Goal: Information Seeking & Learning: Learn about a topic

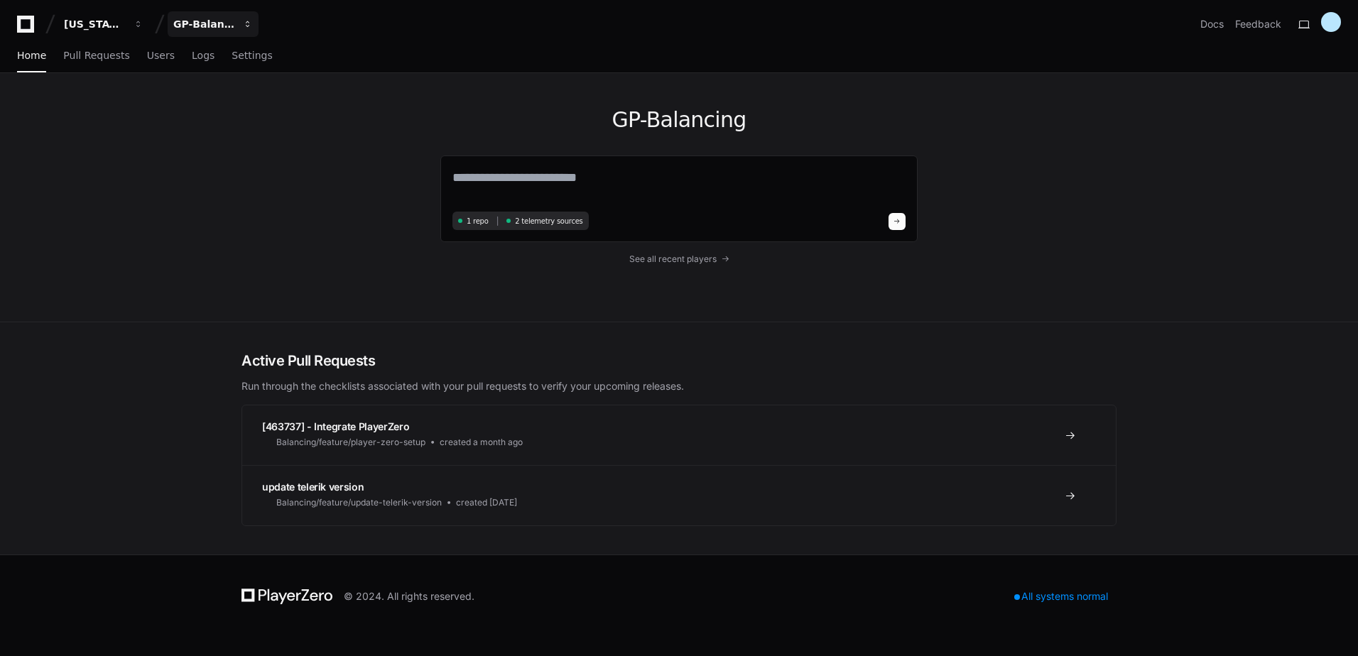
click at [232, 31] on button "GP-Balancing" at bounding box center [213, 24] width 91 height 26
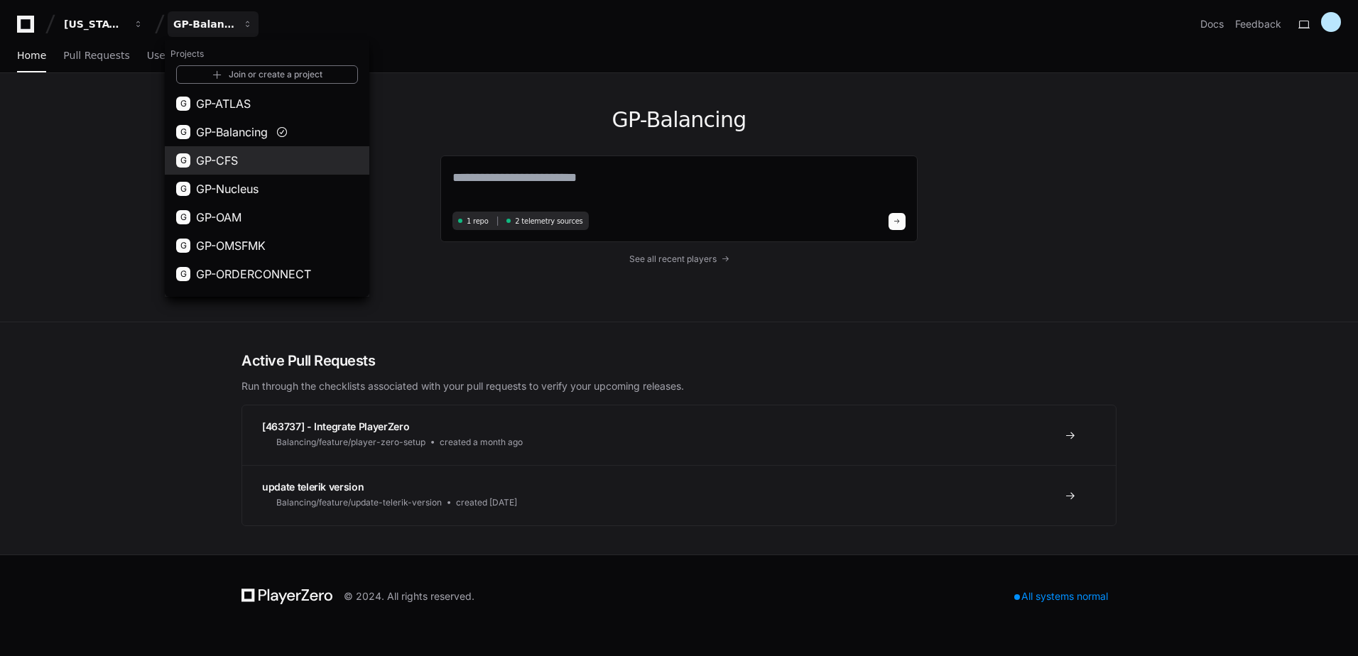
click at [242, 157] on button "G GP-CFS" at bounding box center [267, 160] width 205 height 28
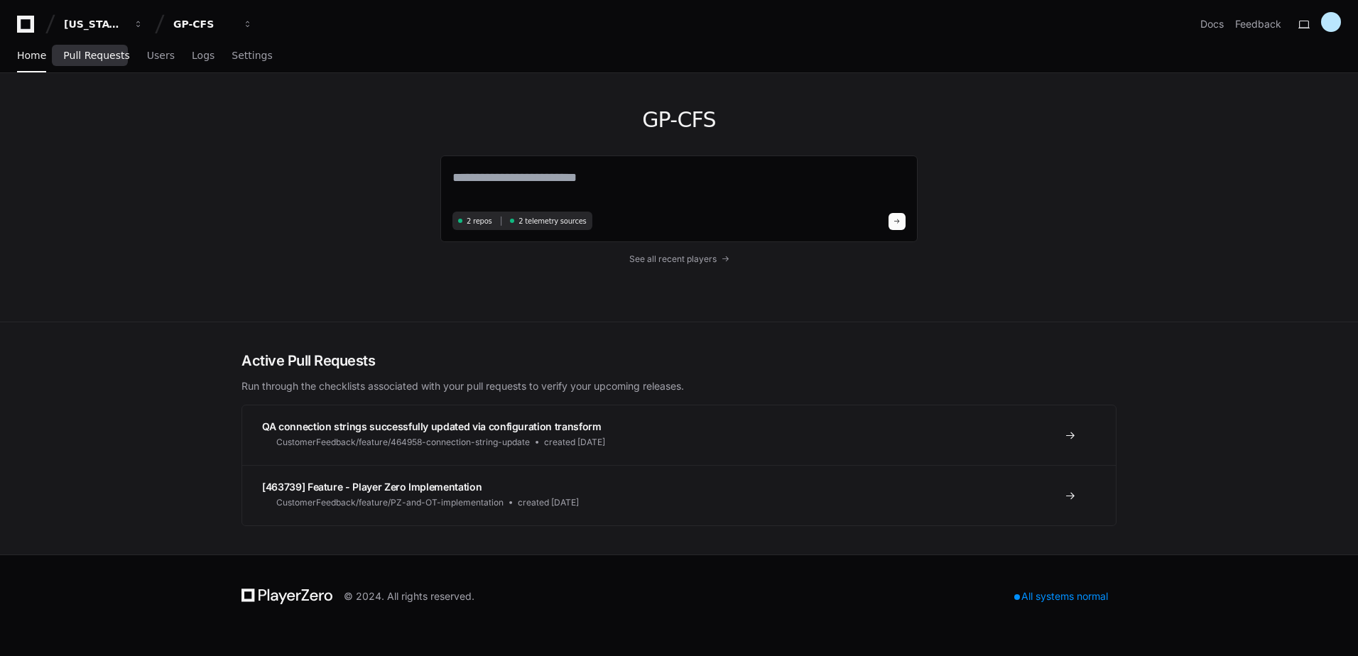
click at [103, 56] on span "Pull Requests" at bounding box center [96, 55] width 66 height 9
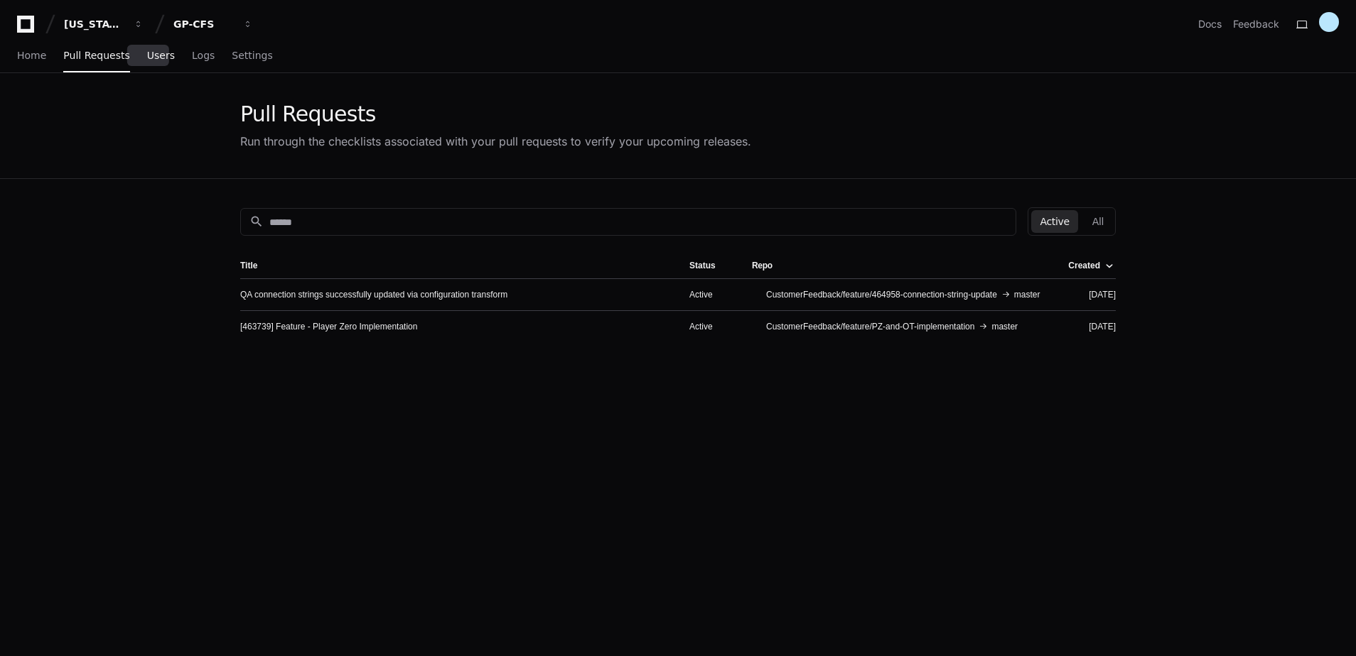
click at [147, 57] on span "Users" at bounding box center [161, 55] width 28 height 9
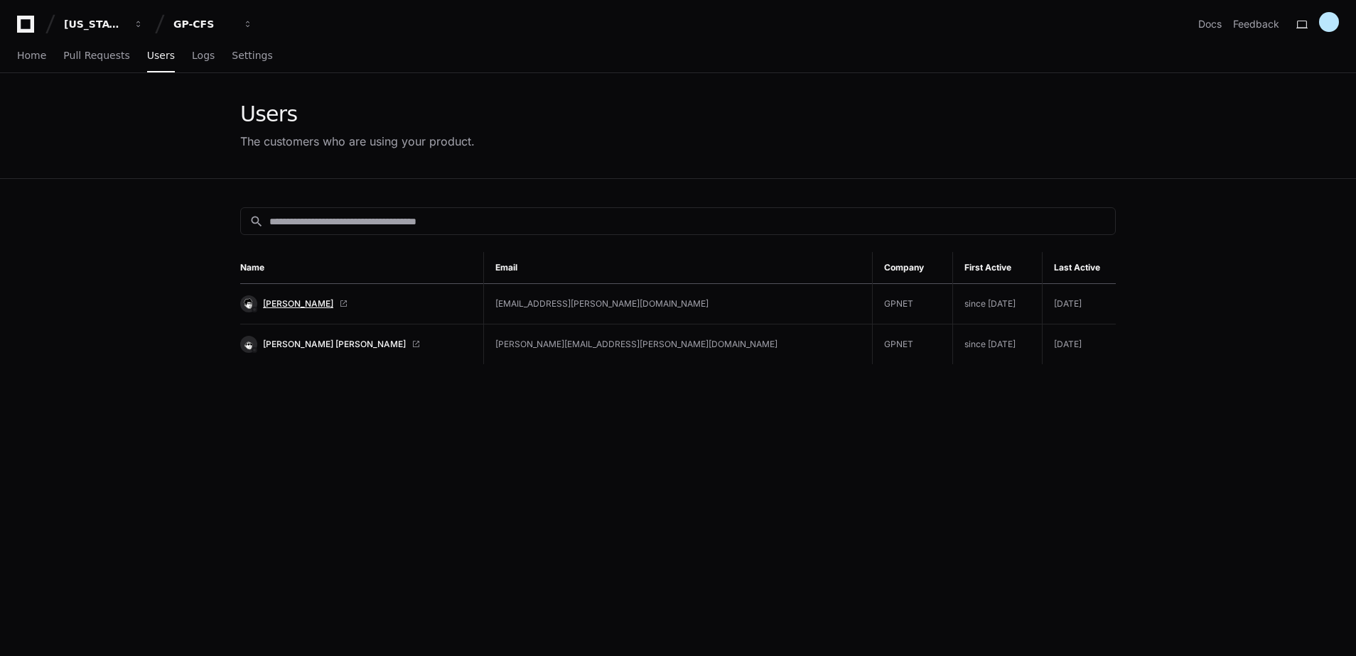
click at [300, 305] on span "Alejandra Berenice Vega" at bounding box center [298, 303] width 70 height 11
click at [210, 21] on div "GP-CFS" at bounding box center [203, 24] width 61 height 14
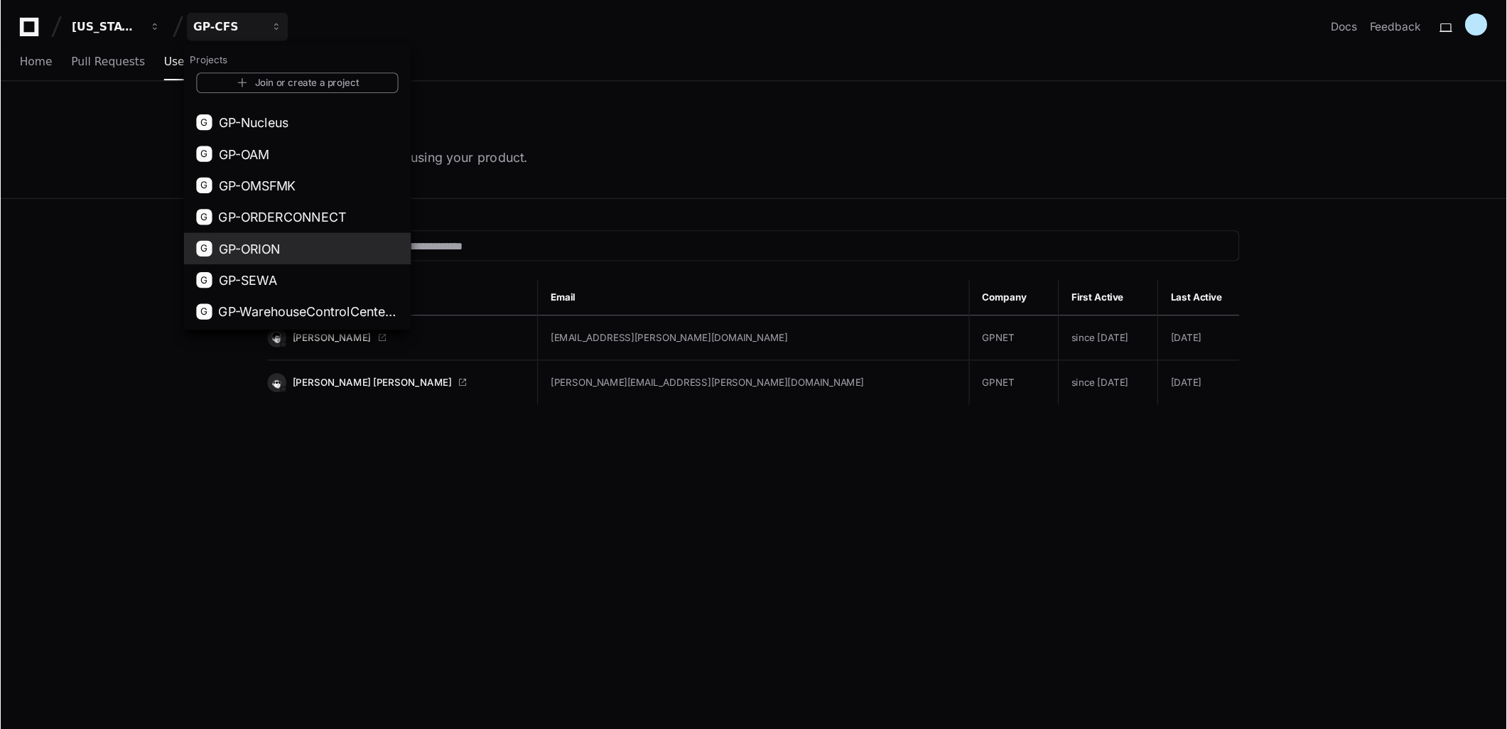
scroll to position [80, 0]
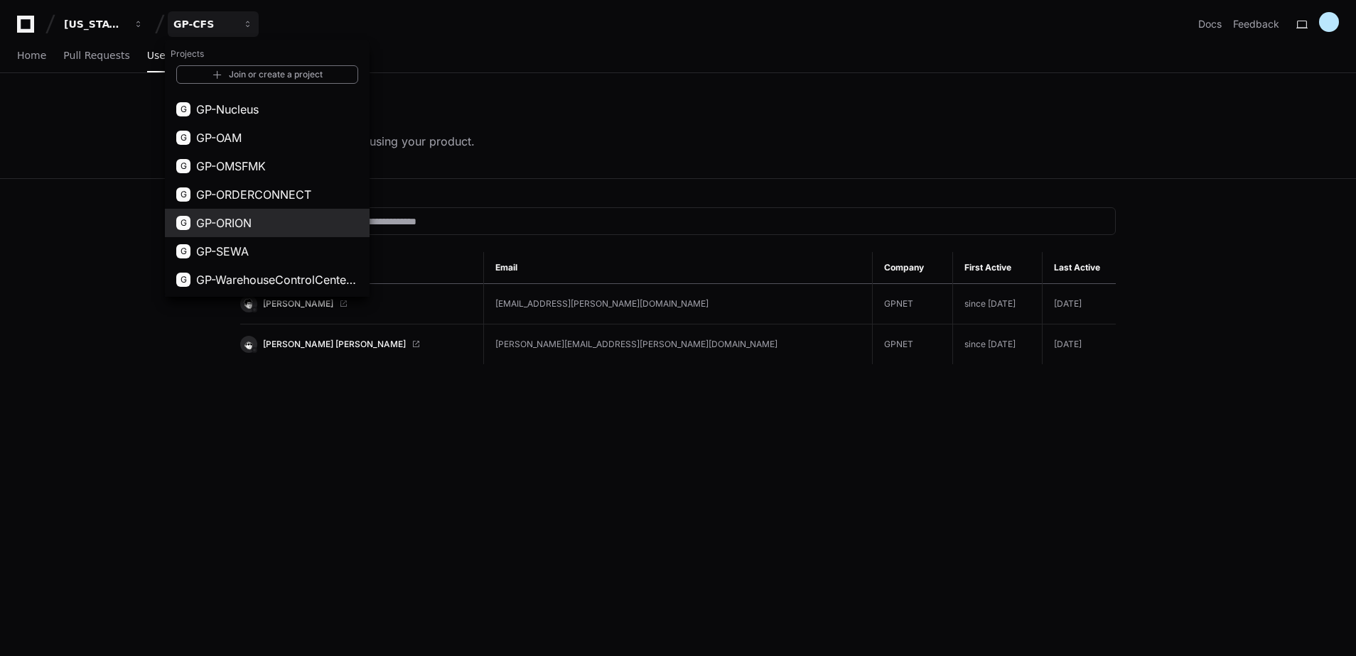
click at [227, 227] on span "GP-ORION" at bounding box center [223, 223] width 55 height 17
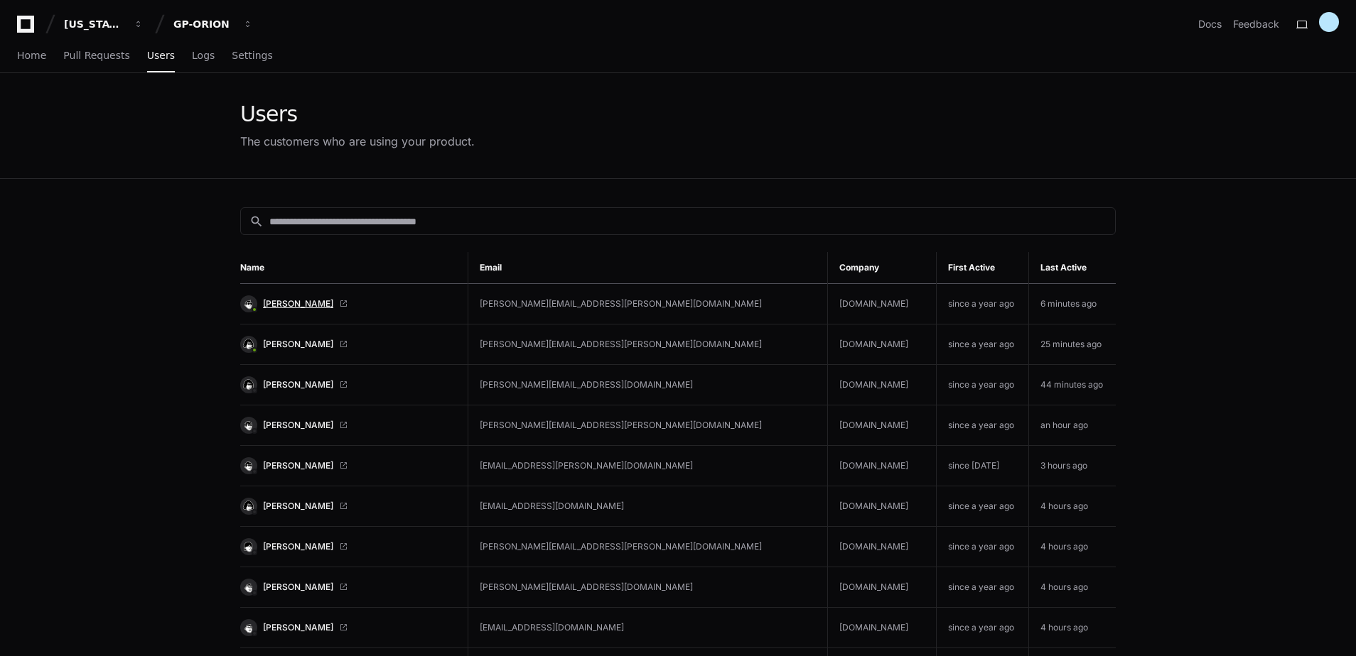
click at [310, 305] on span "Colleen Jordal" at bounding box center [298, 303] width 70 height 11
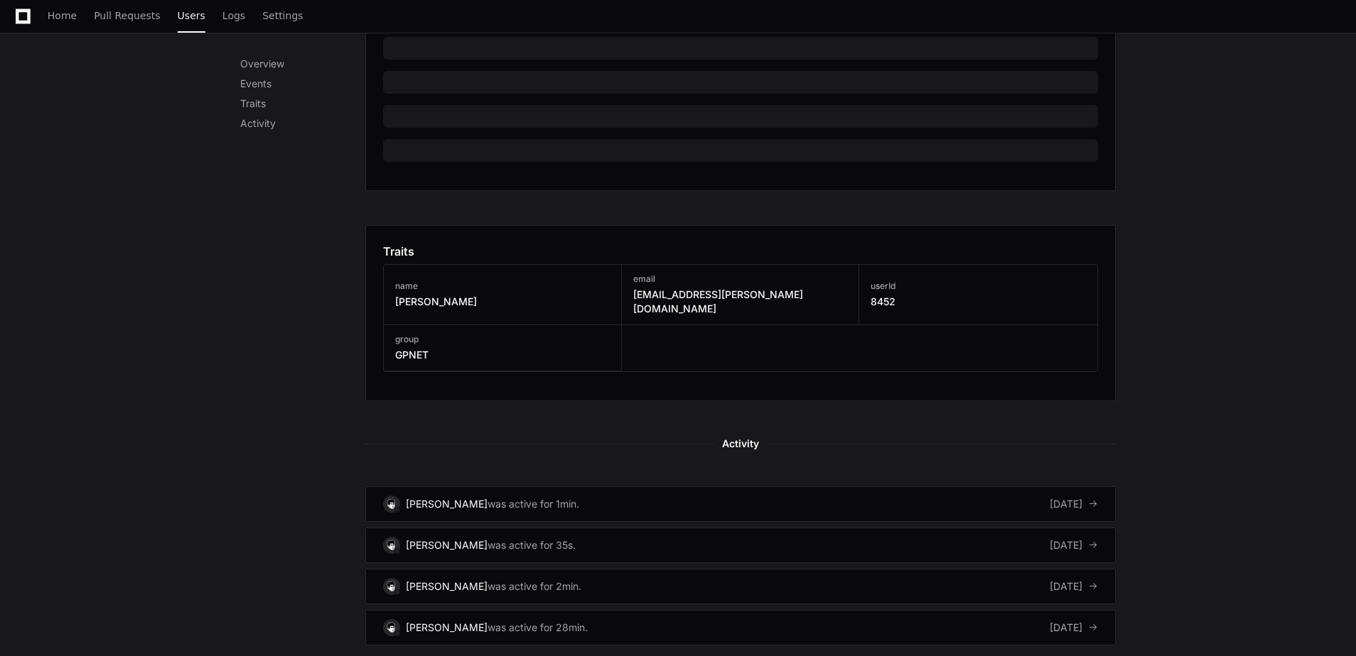
scroll to position [612, 0]
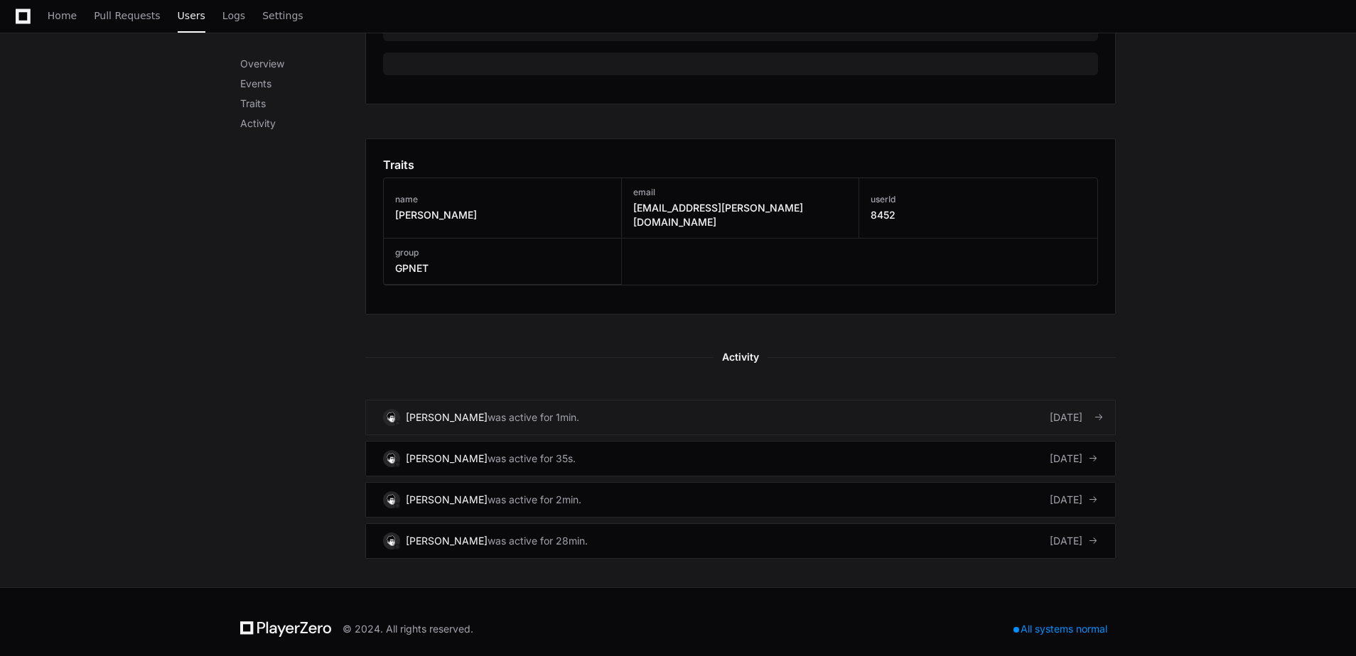
click at [593, 415] on link "Alejandra Berenice Vega was active for 1min. 2 days ago" at bounding box center [740, 418] width 750 height 36
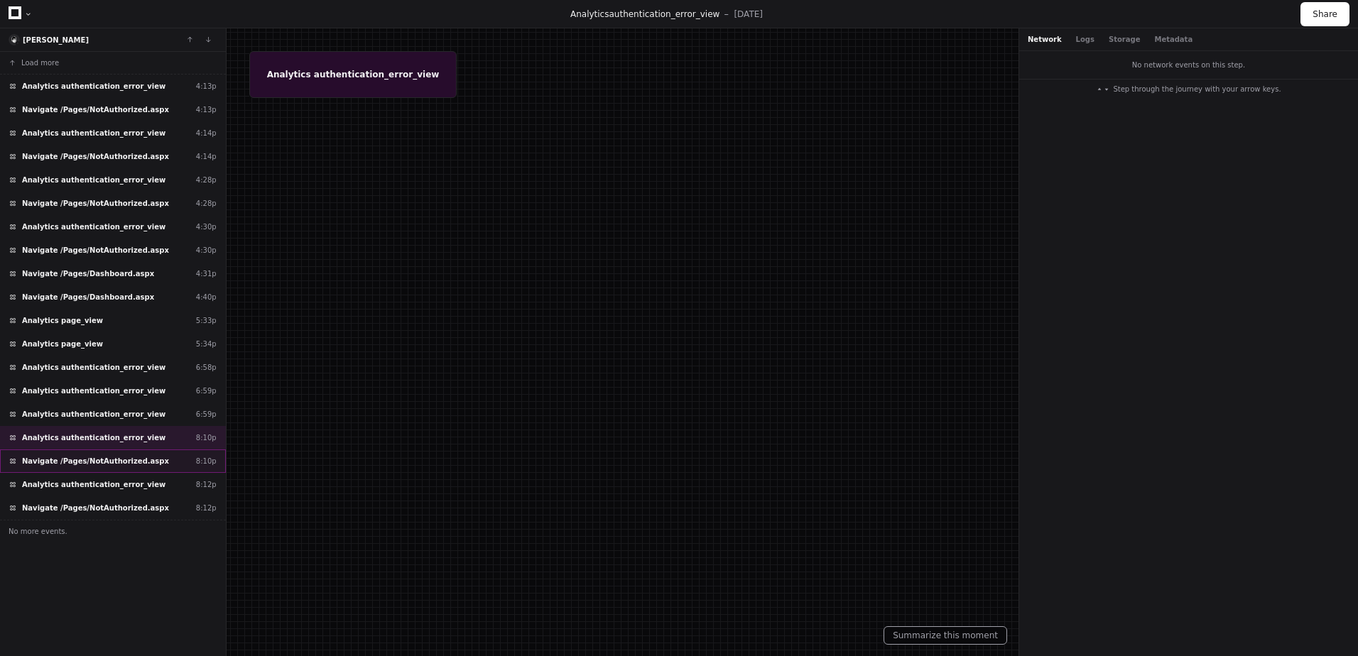
click at [90, 460] on span "Navigate /Pages/NotAuthorized.aspx" at bounding box center [95, 461] width 147 height 11
click at [85, 487] on span "Analytics authentication_error_view" at bounding box center [94, 485] width 144 height 11
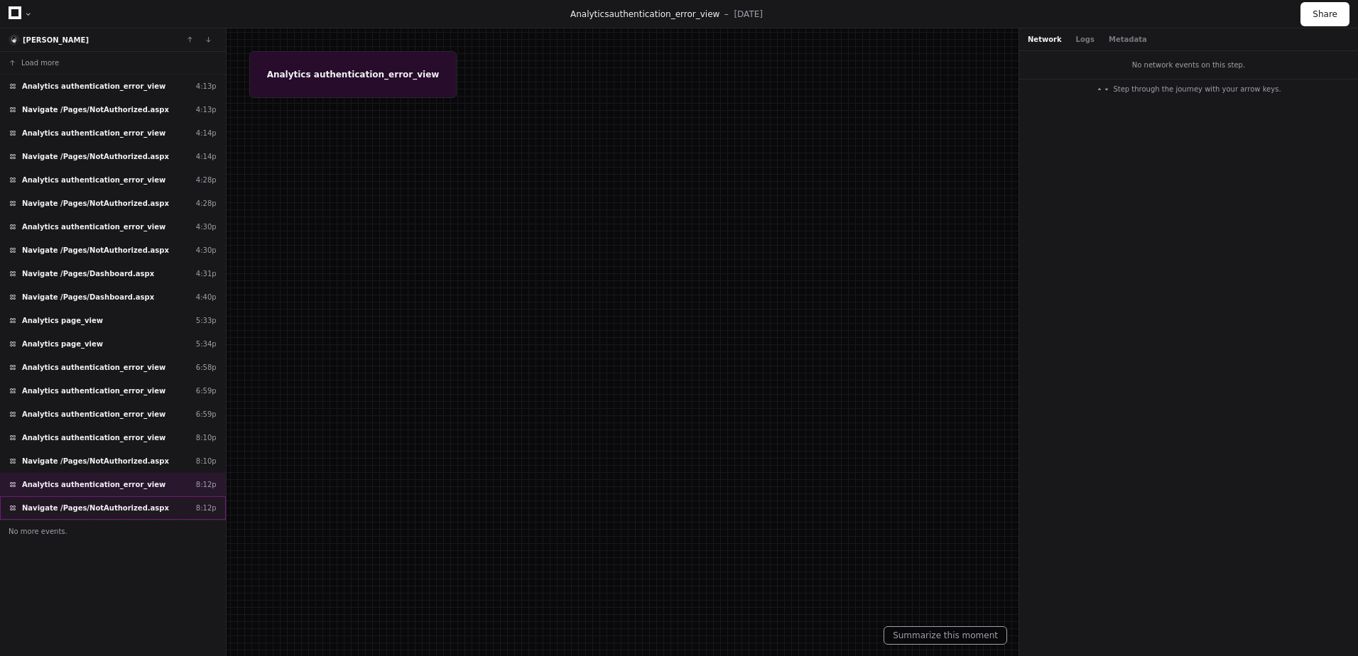
click at [84, 509] on span "Navigate /Pages/NotAuthorized.aspx" at bounding box center [95, 508] width 147 height 11
click at [99, 229] on span "Analytics authentication_error_view" at bounding box center [94, 227] width 144 height 11
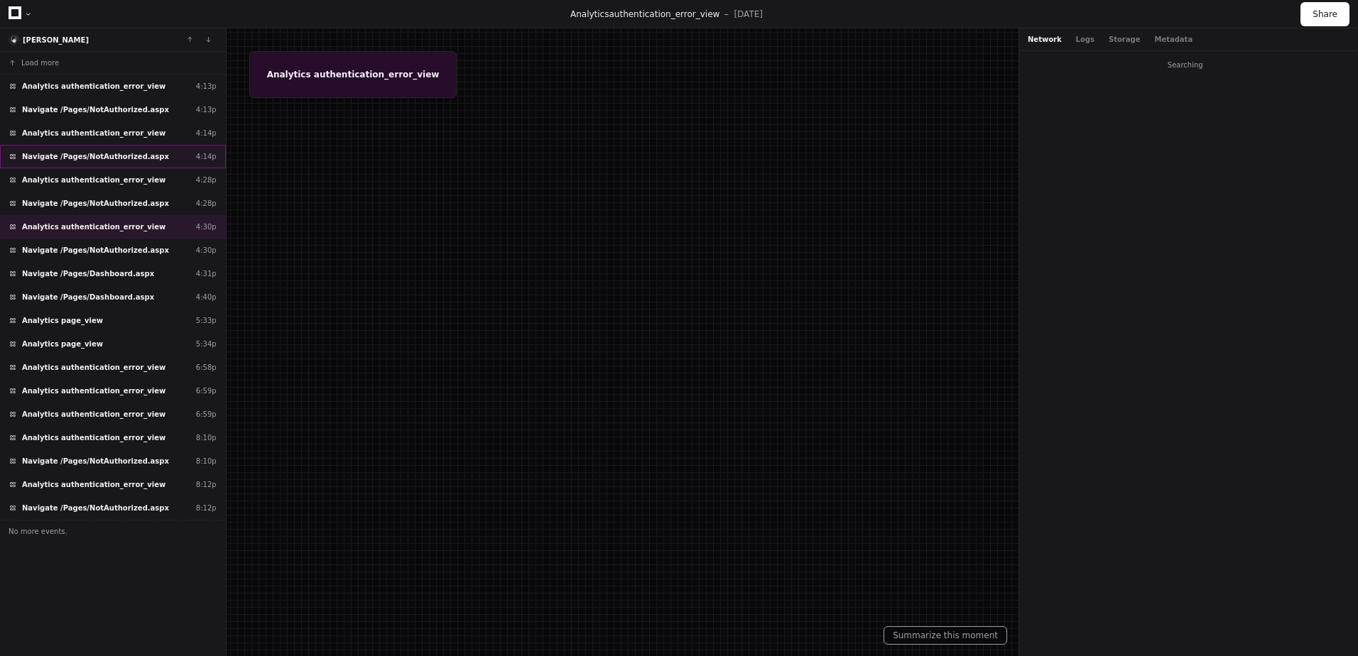
click at [115, 167] on div "Navigate /Pages/NotAuthorized.aspx 4:14p" at bounding box center [113, 156] width 226 height 23
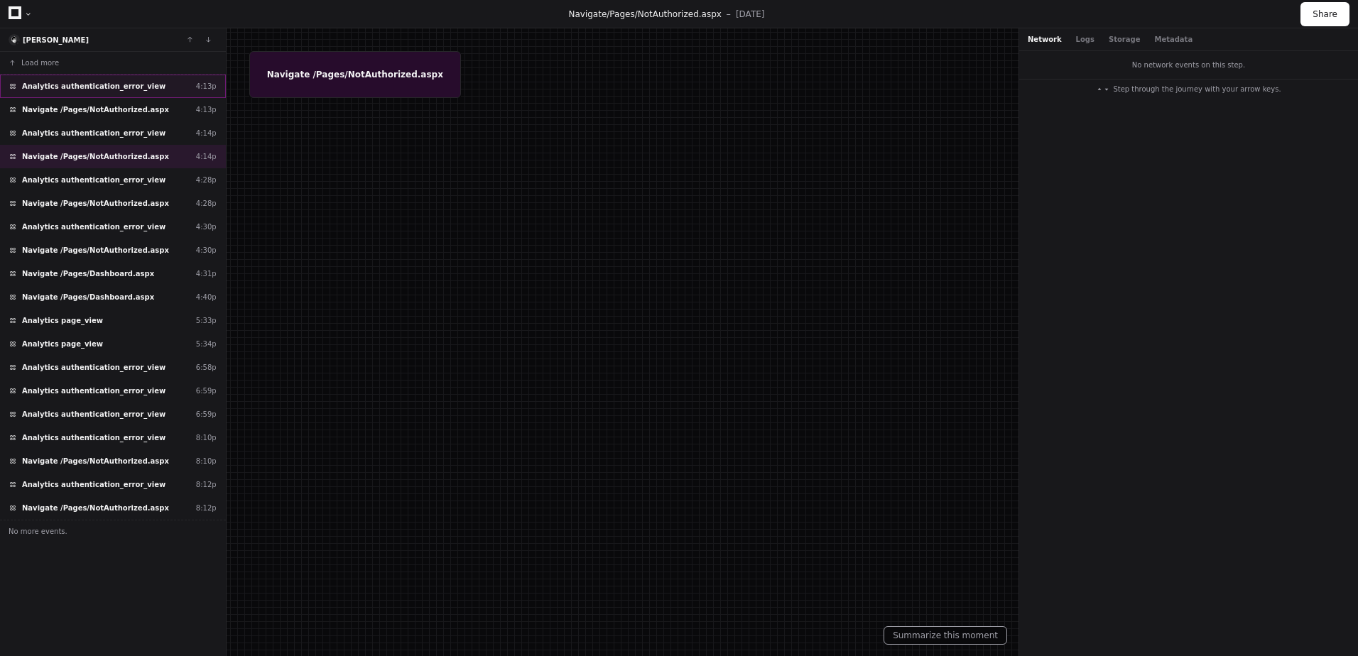
click at [112, 75] on div "Analytics authentication_error_view 4:13p" at bounding box center [113, 86] width 226 height 23
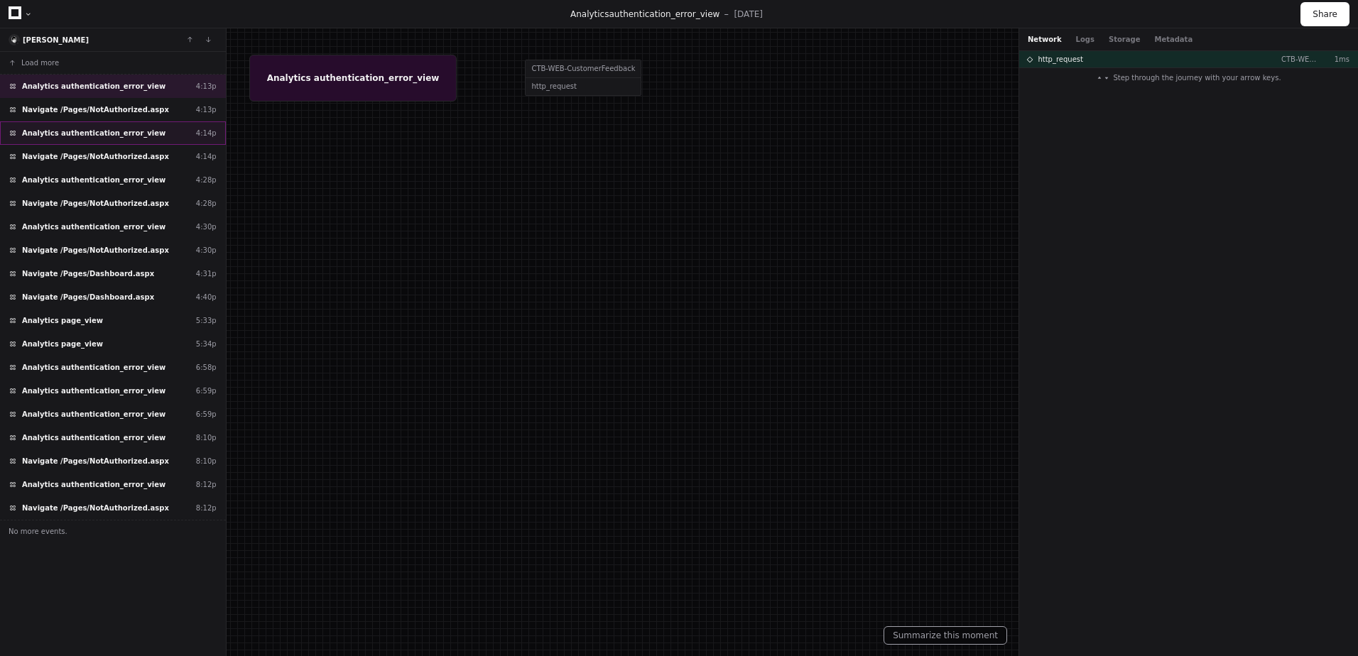
click at [104, 126] on div "Analytics authentication_error_view 4:14p" at bounding box center [113, 132] width 226 height 23
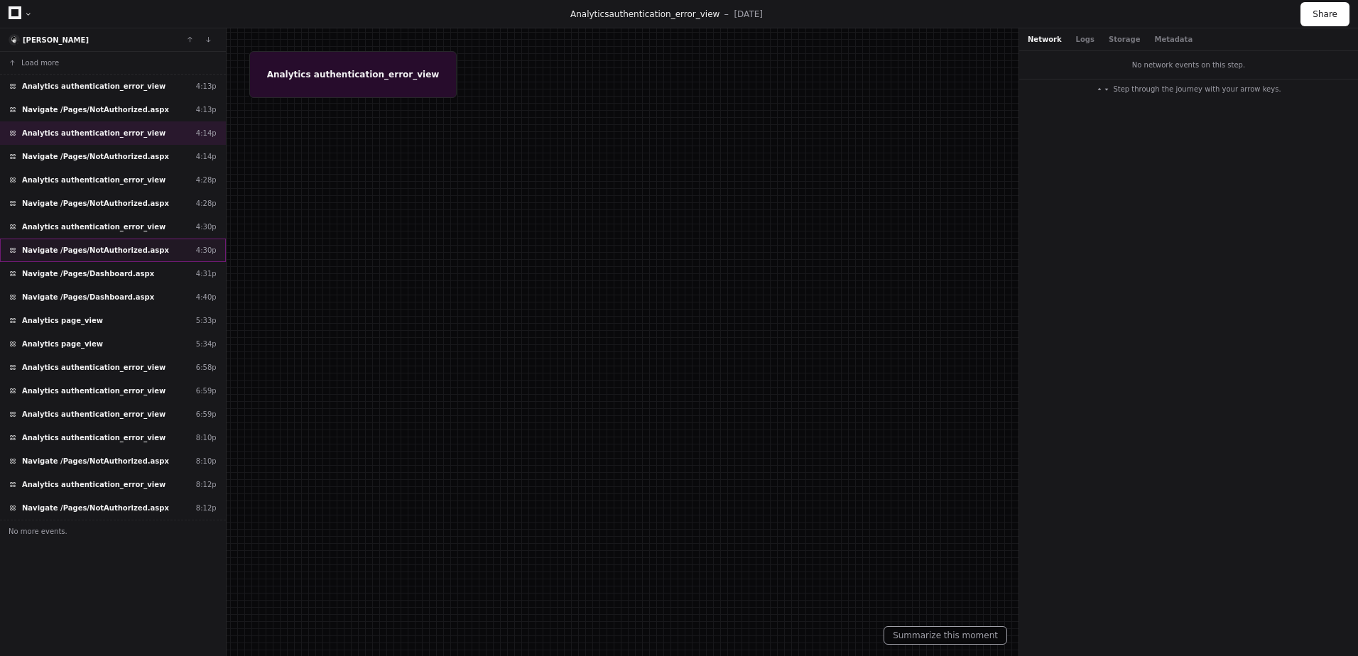
click at [95, 242] on div "Navigate /Pages/NotAuthorized.aspx 4:30p" at bounding box center [113, 250] width 226 height 23
drag, startPoint x: 76, startPoint y: 317, endPoint x: 75, endPoint y: 249, distance: 67.5
click at [75, 317] on div "Analytics page_view 5:33p" at bounding box center [113, 320] width 226 height 23
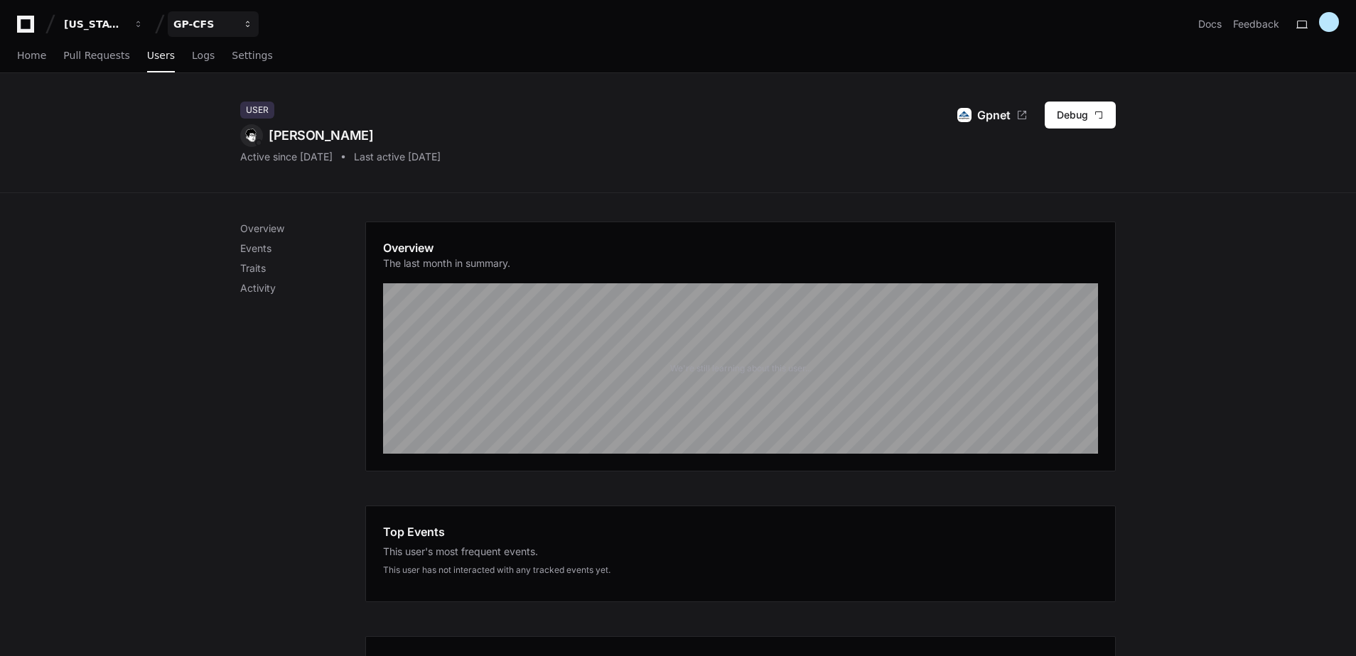
click at [208, 26] on div "GP-CFS" at bounding box center [203, 24] width 61 height 14
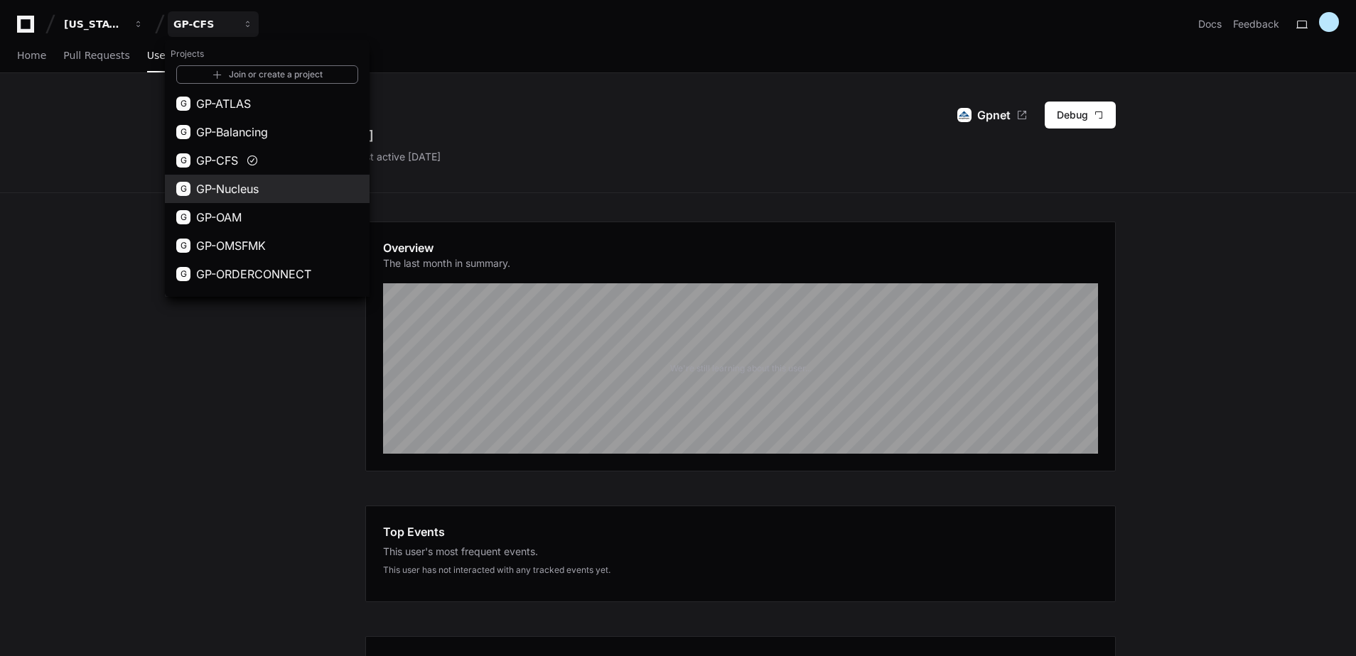
click at [238, 189] on span "GP-Nucleus" at bounding box center [227, 188] width 63 height 17
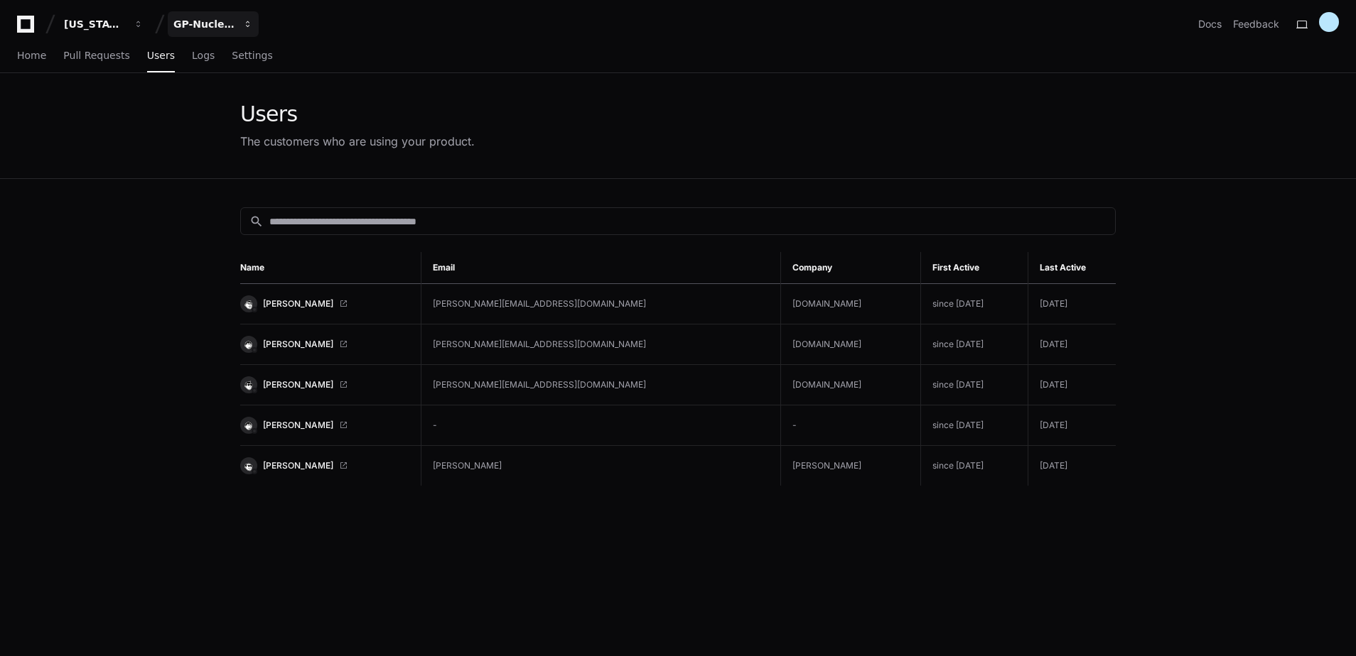
click at [231, 24] on div "GP-Nucleus" at bounding box center [203, 24] width 61 height 14
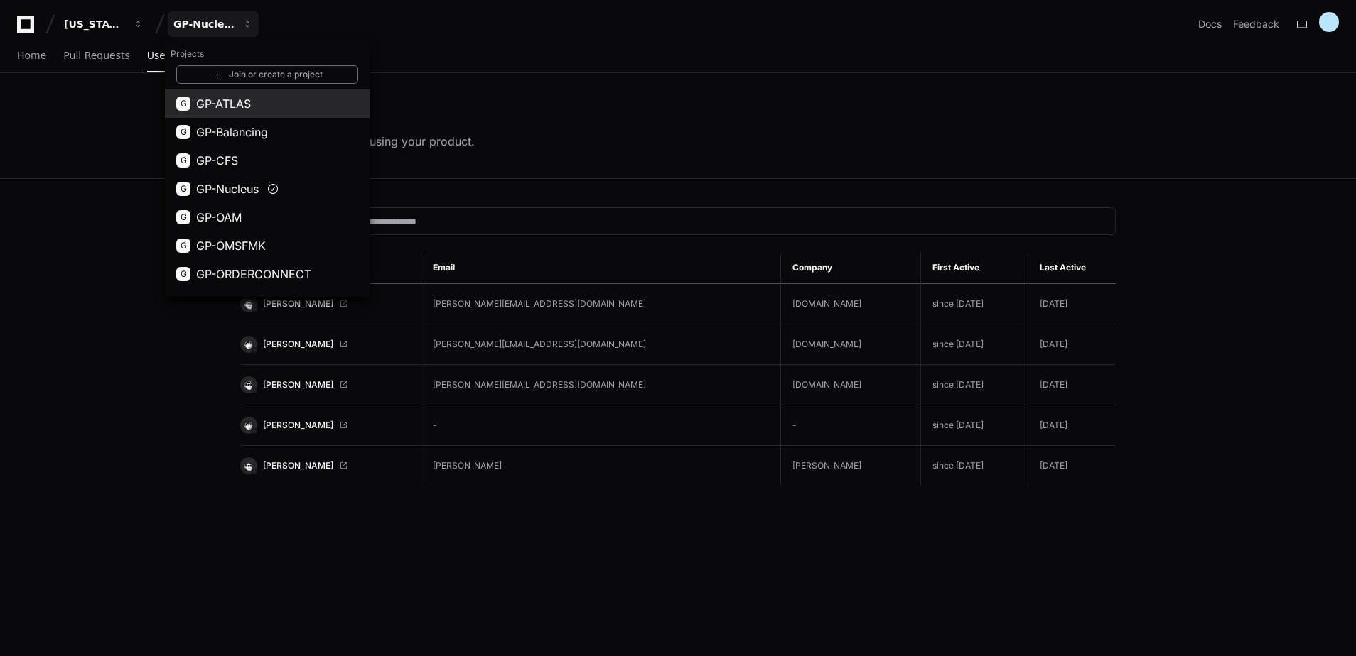
click at [253, 98] on button "G GP-ATLAS" at bounding box center [267, 104] width 205 height 28
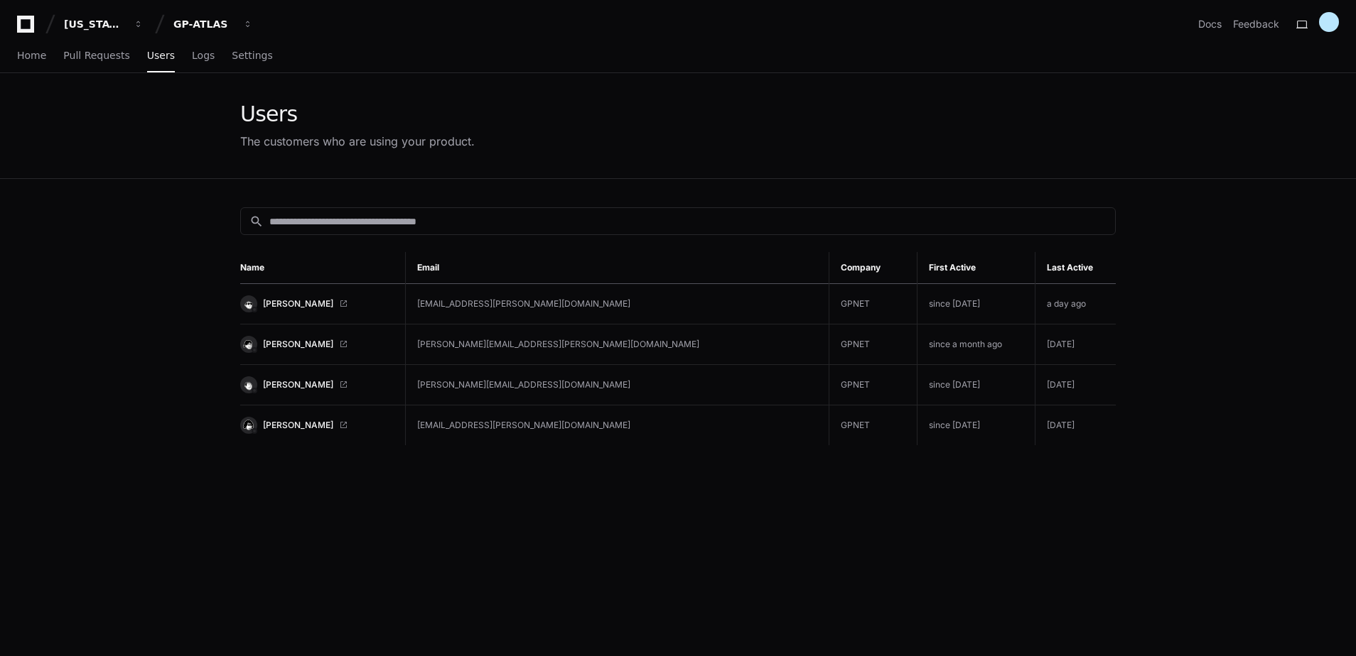
click at [333, 312] on td "Altaira Magdalena Martinez" at bounding box center [322, 304] width 165 height 40
click at [333, 302] on span "Altaira Magdalena Martinez" at bounding box center [298, 303] width 70 height 11
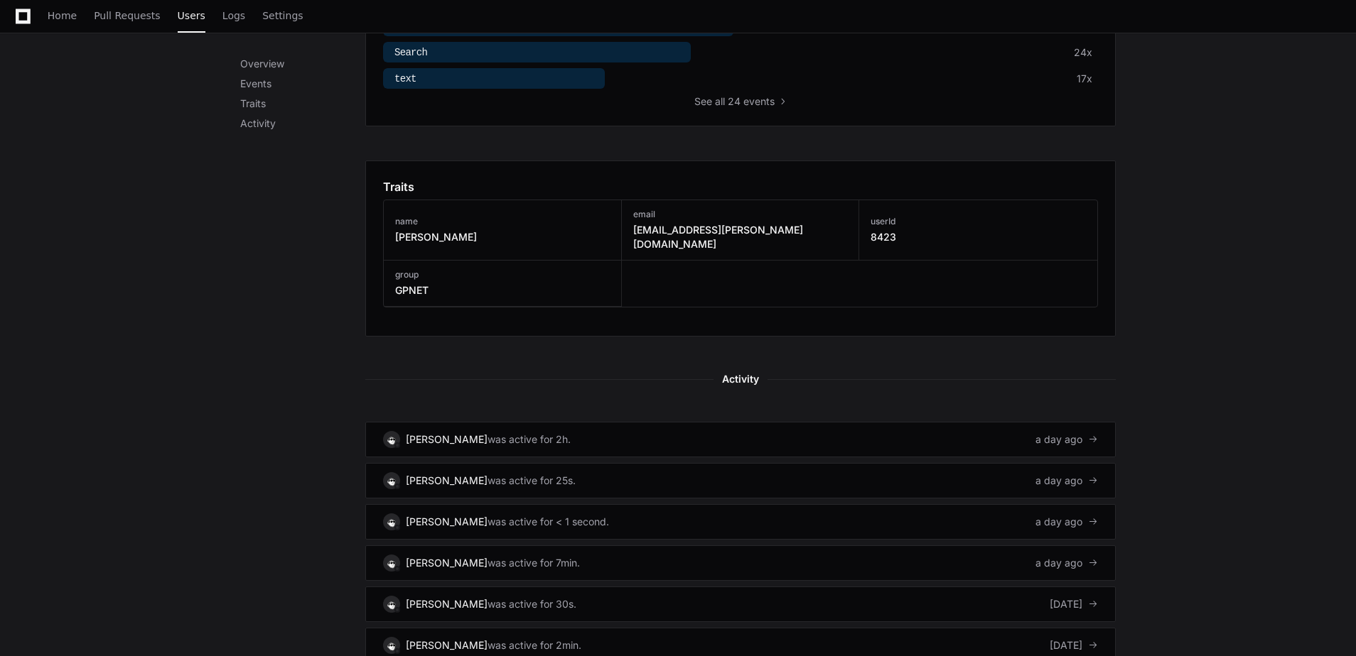
scroll to position [639, 0]
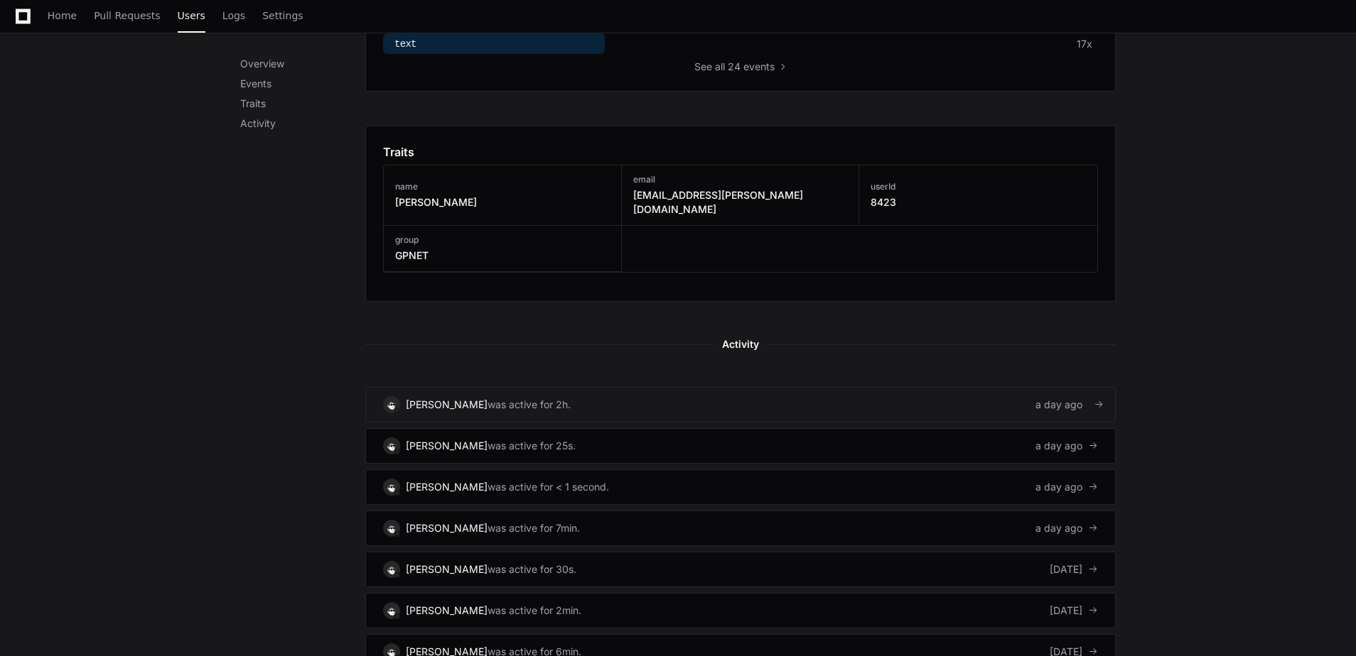
click at [728, 394] on link "Altaira Magdalena Martinez was active for 2h. a day ago" at bounding box center [740, 405] width 750 height 36
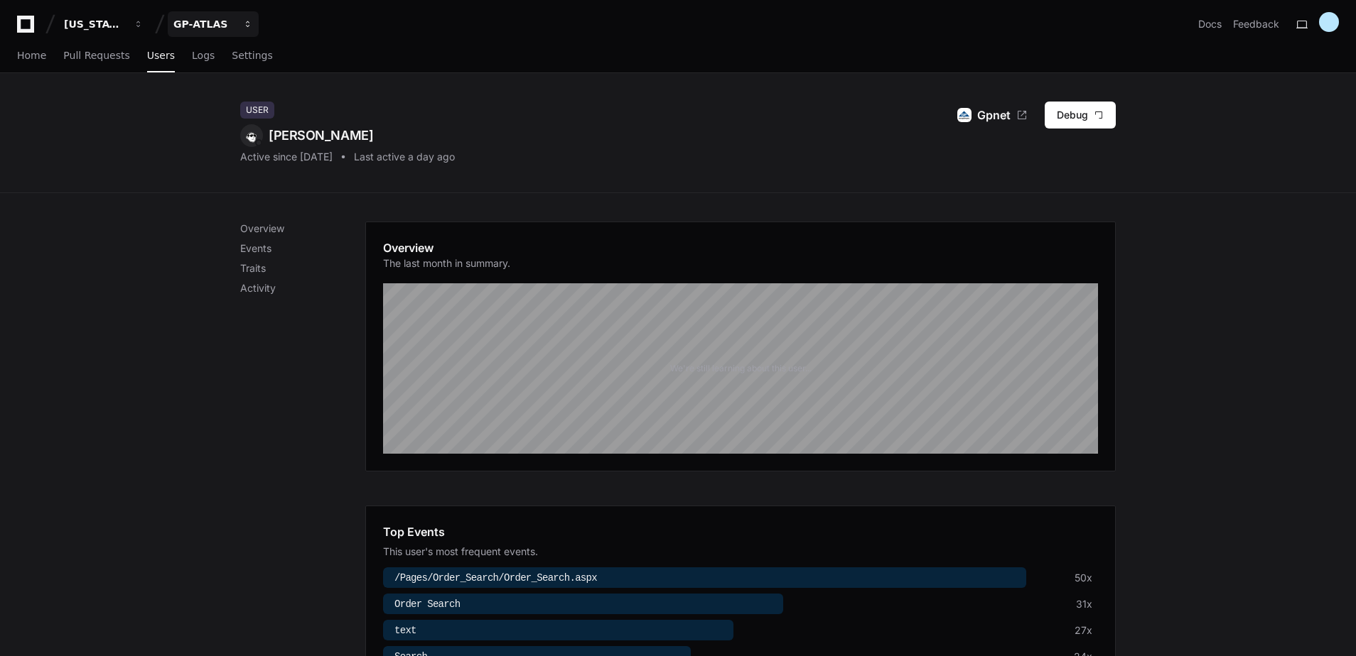
click at [204, 28] on div "GP-ATLAS" at bounding box center [203, 24] width 61 height 14
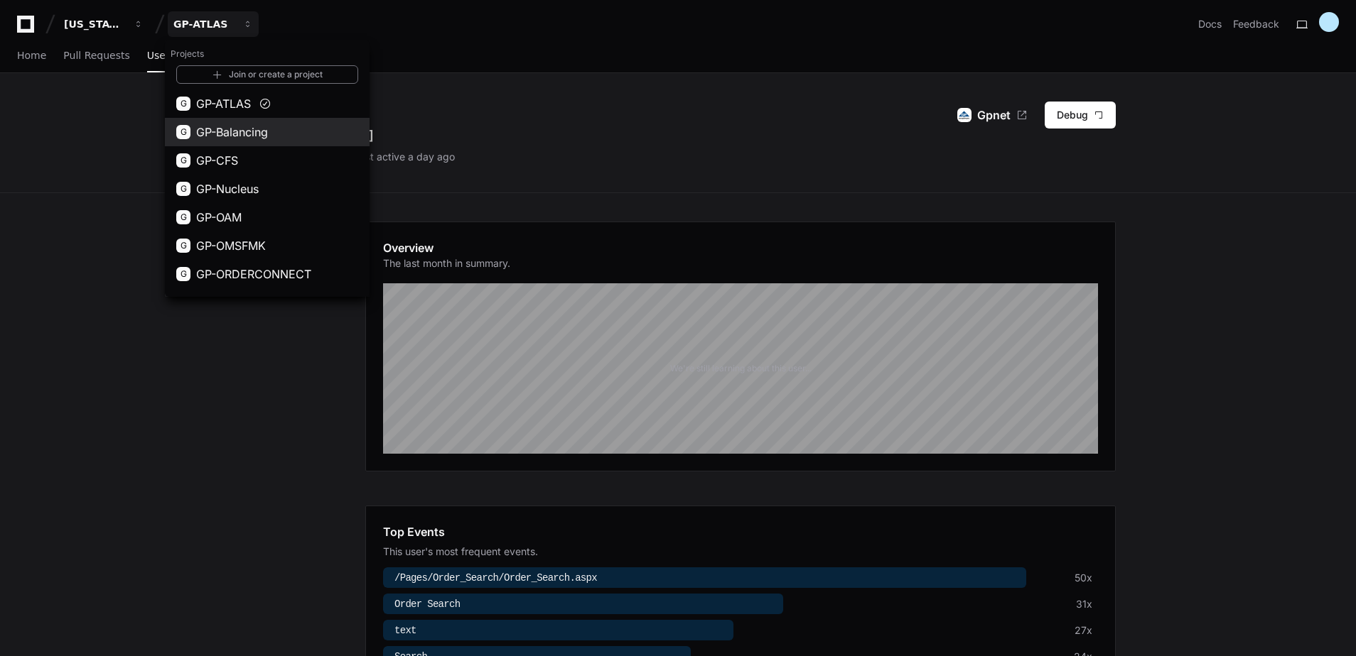
click at [242, 139] on span "GP-Balancing" at bounding box center [232, 132] width 72 height 17
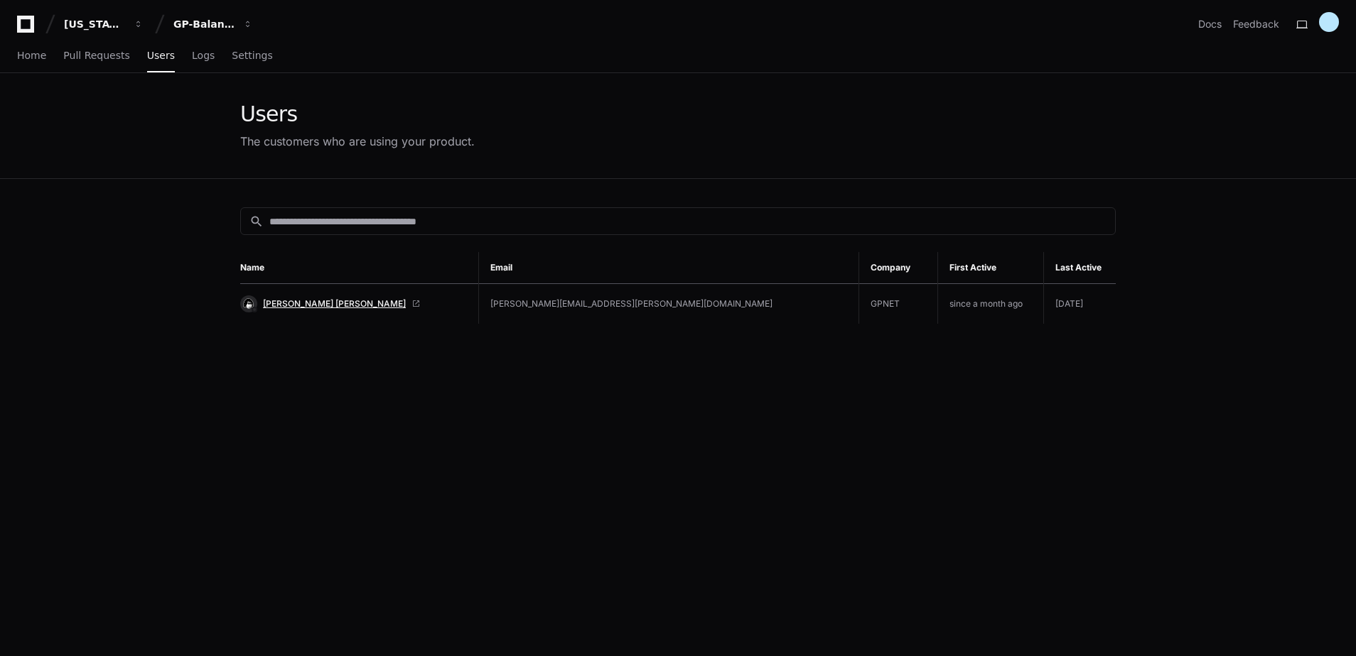
click at [307, 308] on span "[PERSON_NAME] [PERSON_NAME]" at bounding box center [334, 303] width 143 height 11
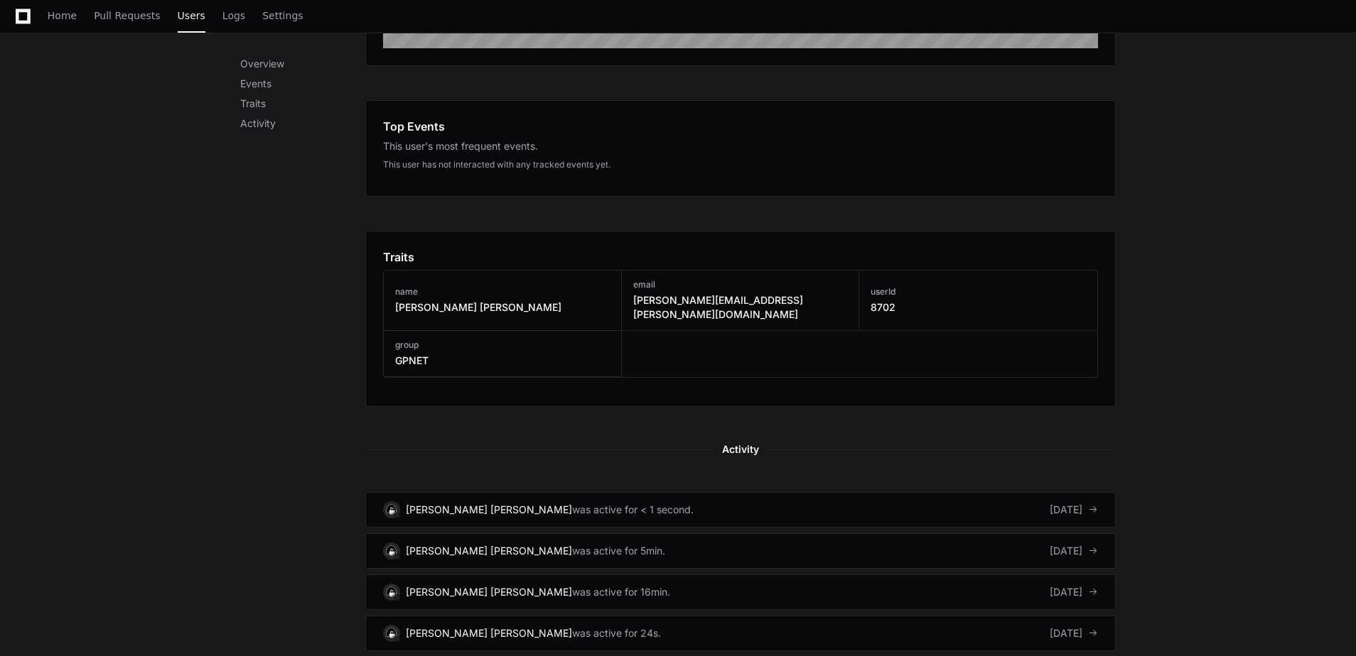
scroll to position [426, 0]
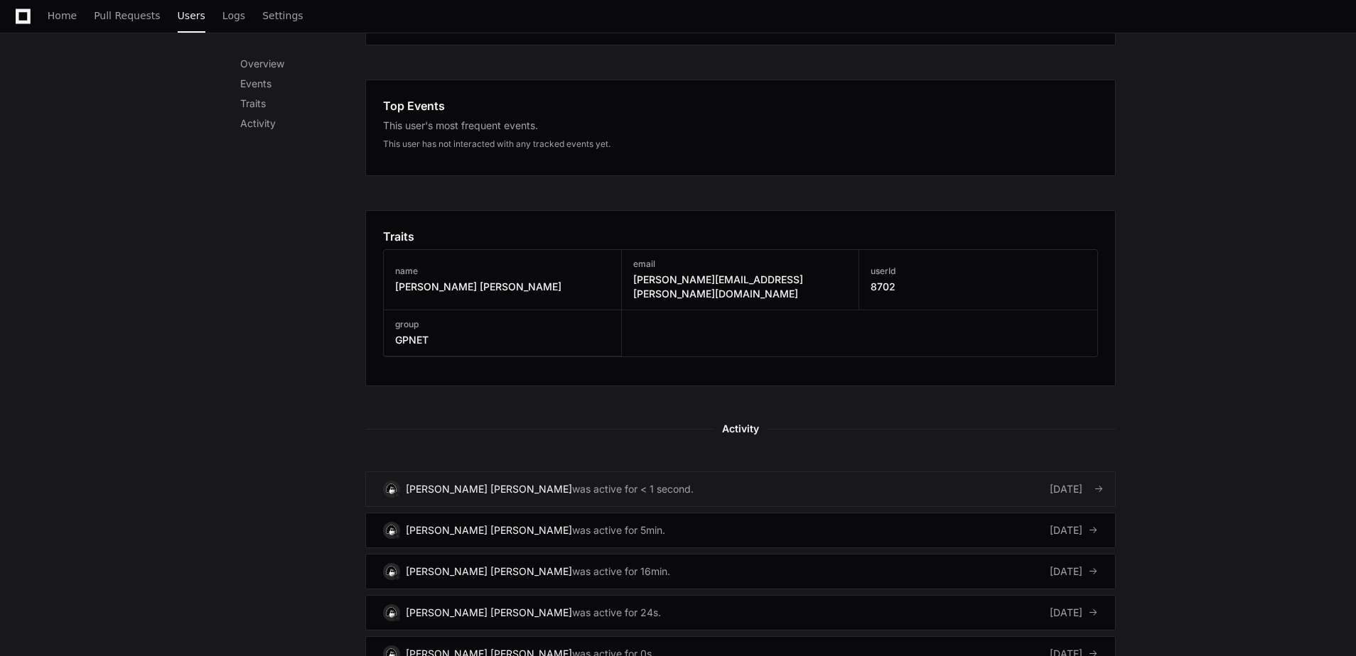
click at [562, 484] on link "[PERSON_NAME] [PERSON_NAME] was active for < 1 second. [DATE]" at bounding box center [740, 490] width 750 height 36
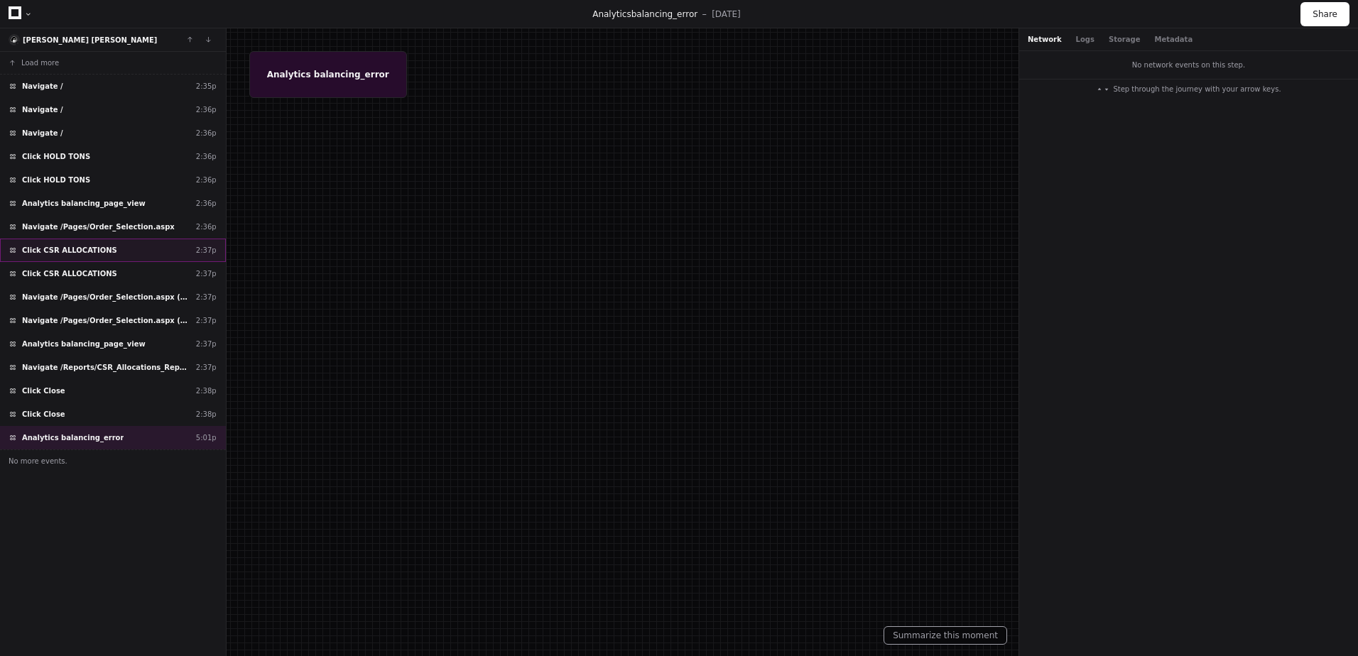
click at [72, 261] on div "Click CSR ALLOCATIONS 2:37p" at bounding box center [113, 250] width 226 height 23
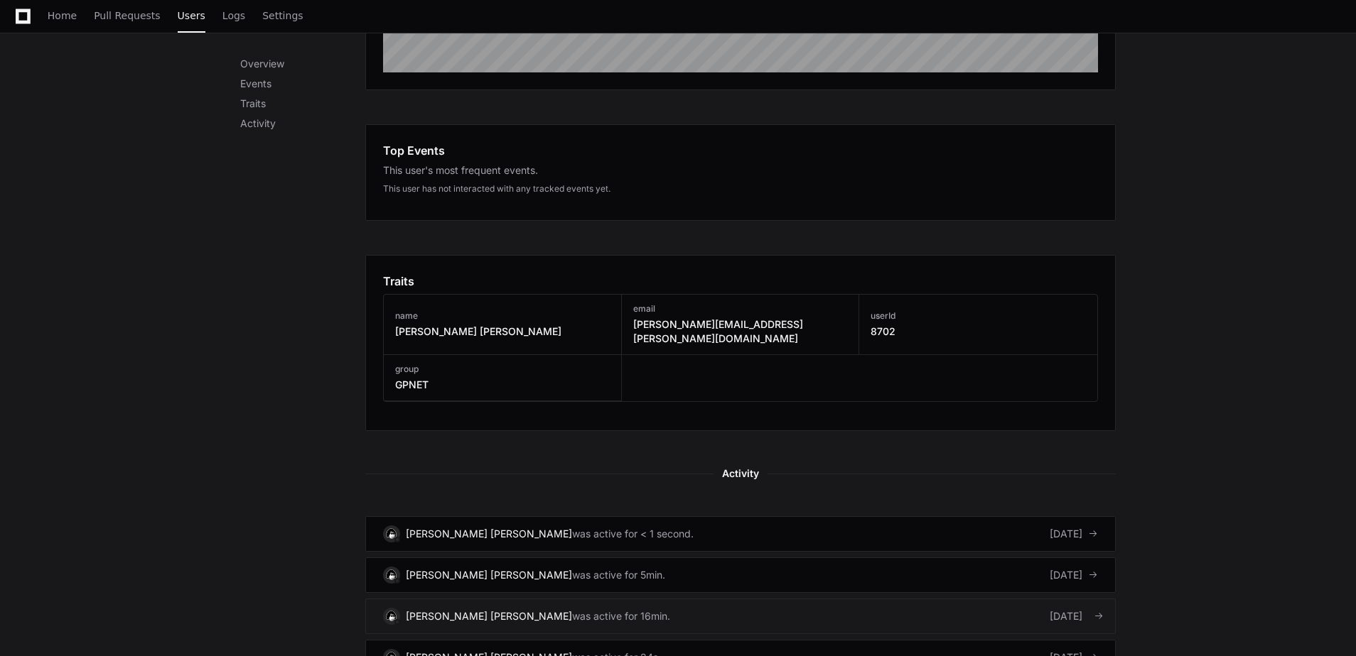
scroll to position [704, 0]
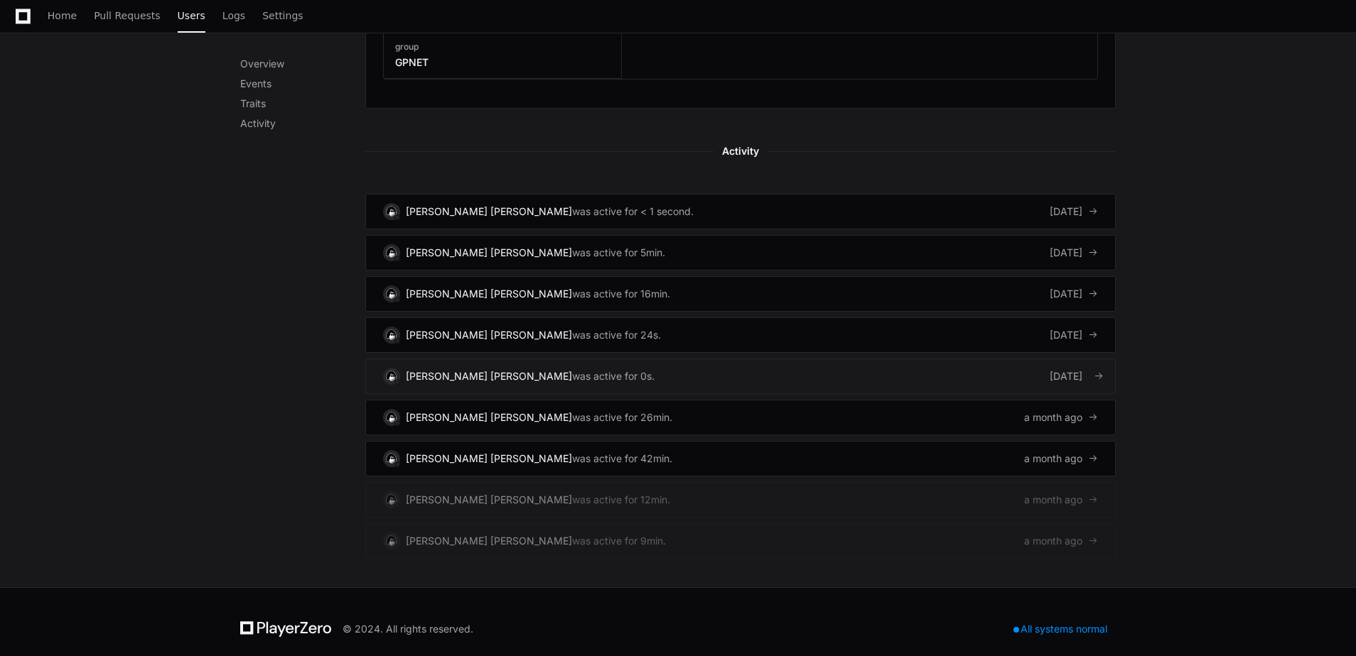
click at [601, 365] on link "Walter Yunnuen Garcia was active for 0s. 18 days ago" at bounding box center [740, 377] width 750 height 36
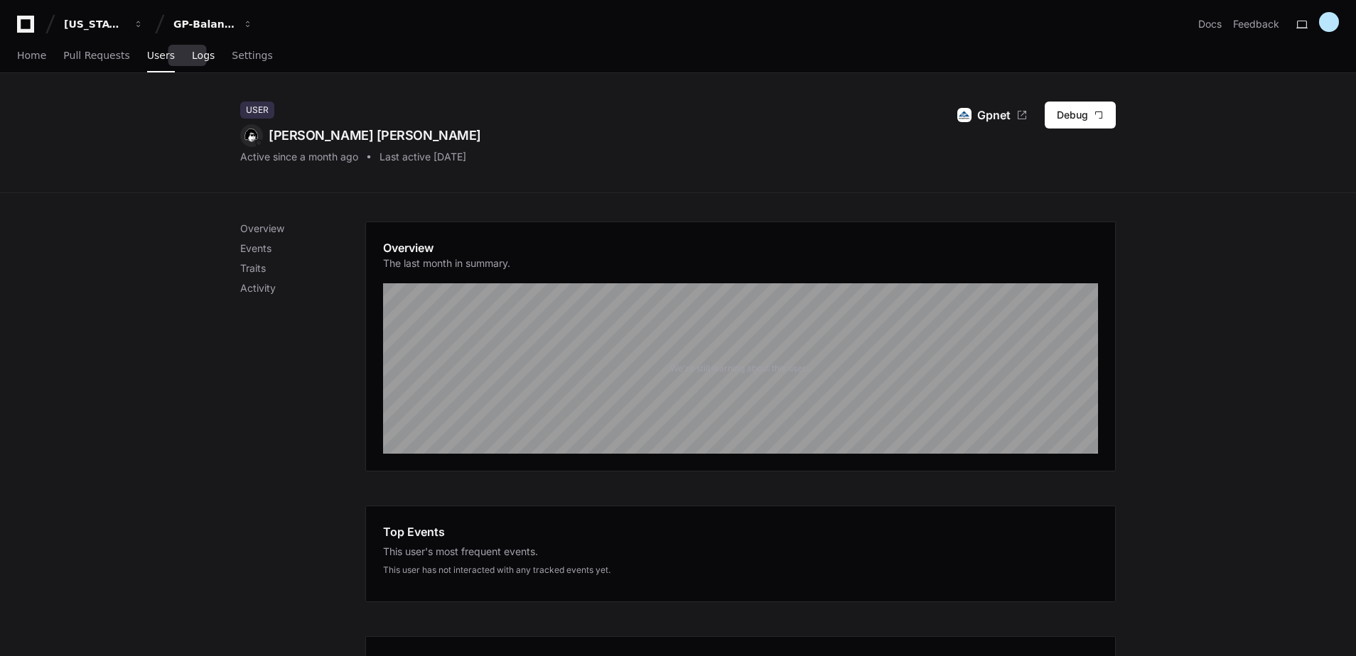
click at [196, 56] on span "Logs" at bounding box center [203, 55] width 23 height 9
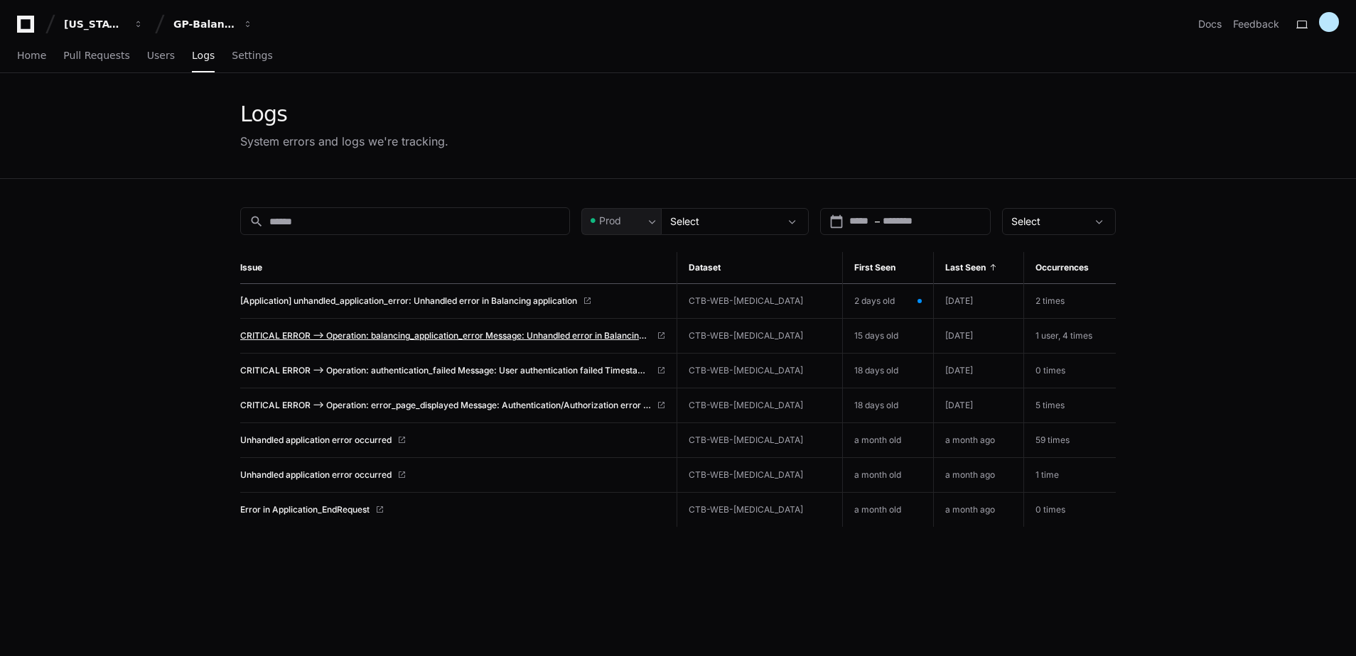
click at [629, 340] on span "CRITICAL ERROR --> Operation: balancing_application_error Message: Unhandled er…" at bounding box center [445, 335] width 411 height 11
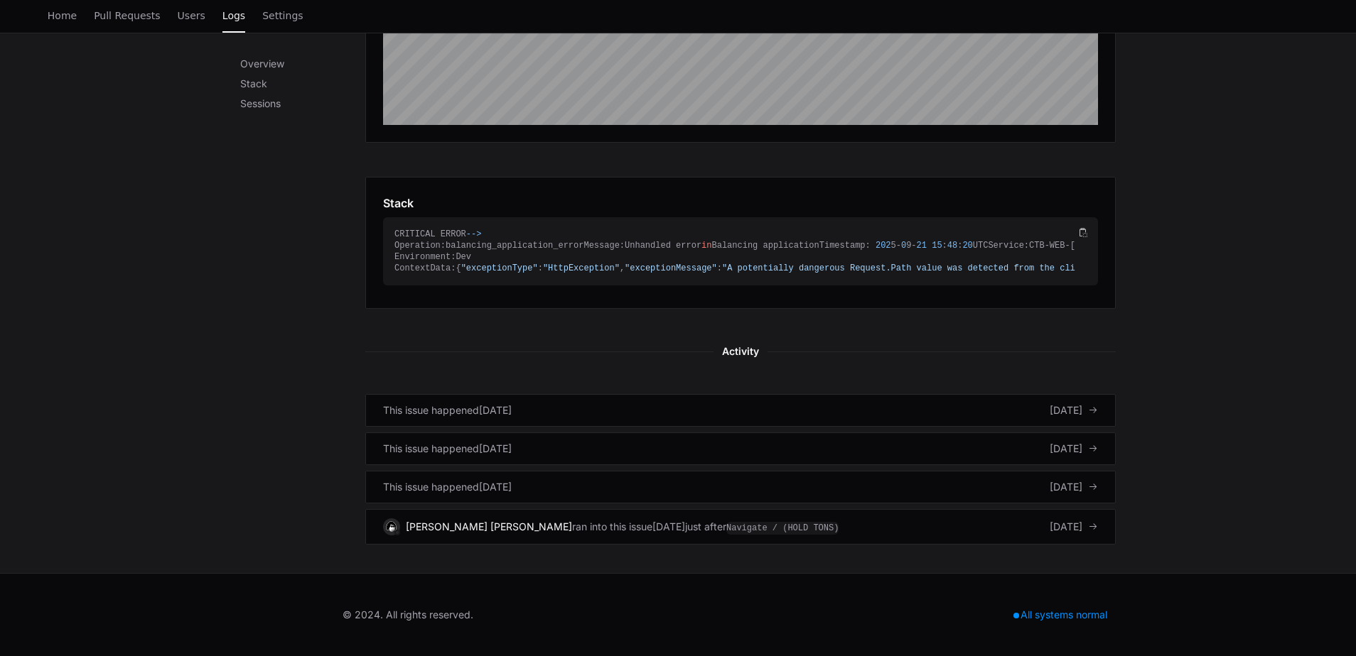
scroll to position [595, 0]
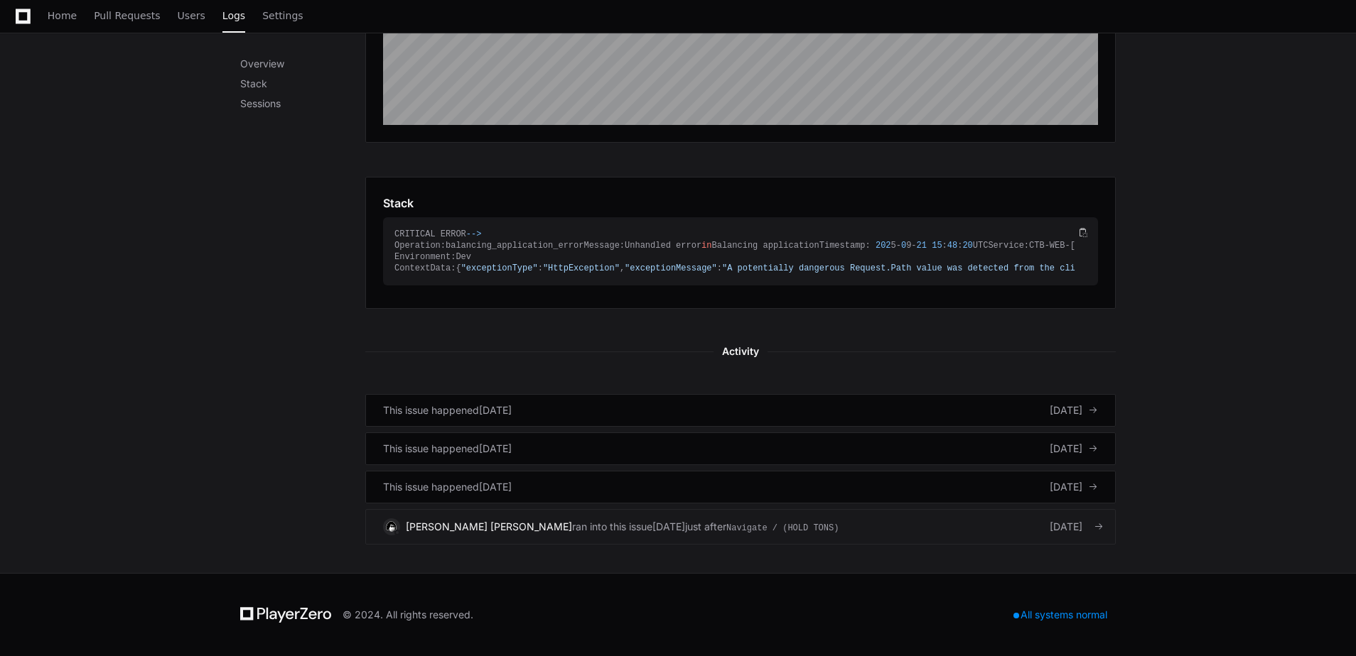
click at [853, 537] on link "[PERSON_NAME] [PERSON_NAME] ran into this issue [DATE] just after Navigate / (H…" at bounding box center [740, 527] width 750 height 36
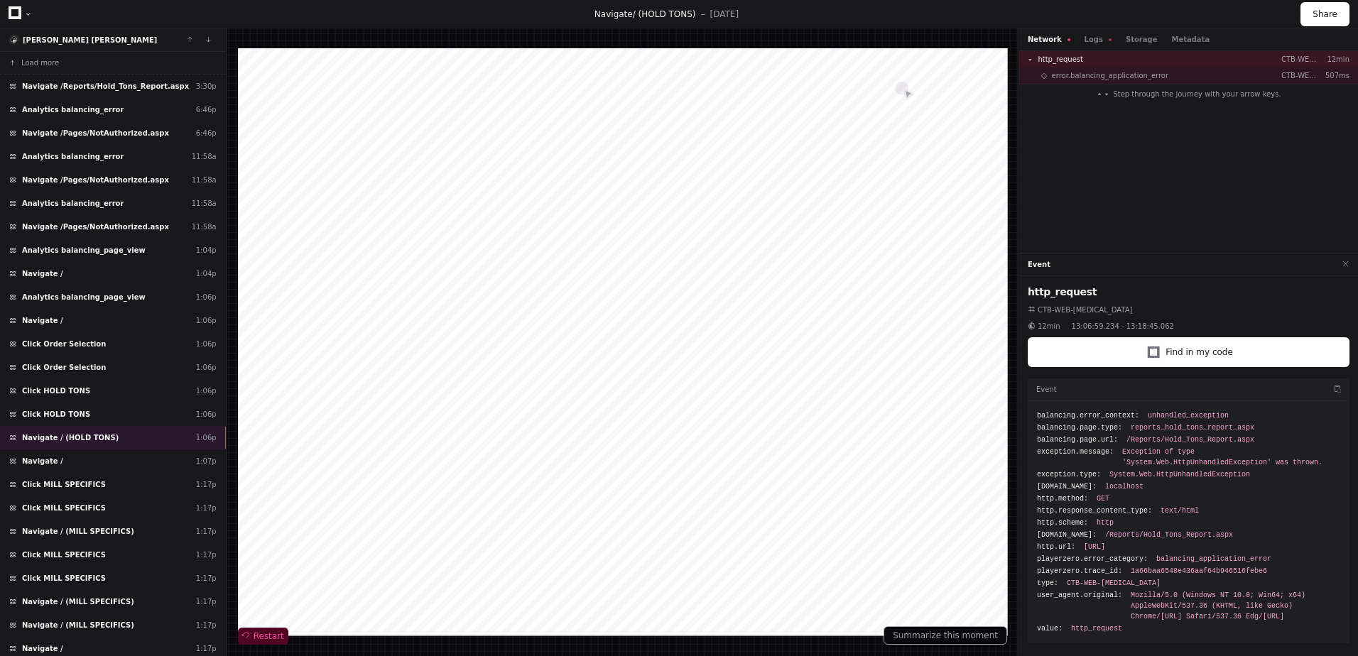
click at [262, 635] on span "Restart" at bounding box center [263, 636] width 42 height 11
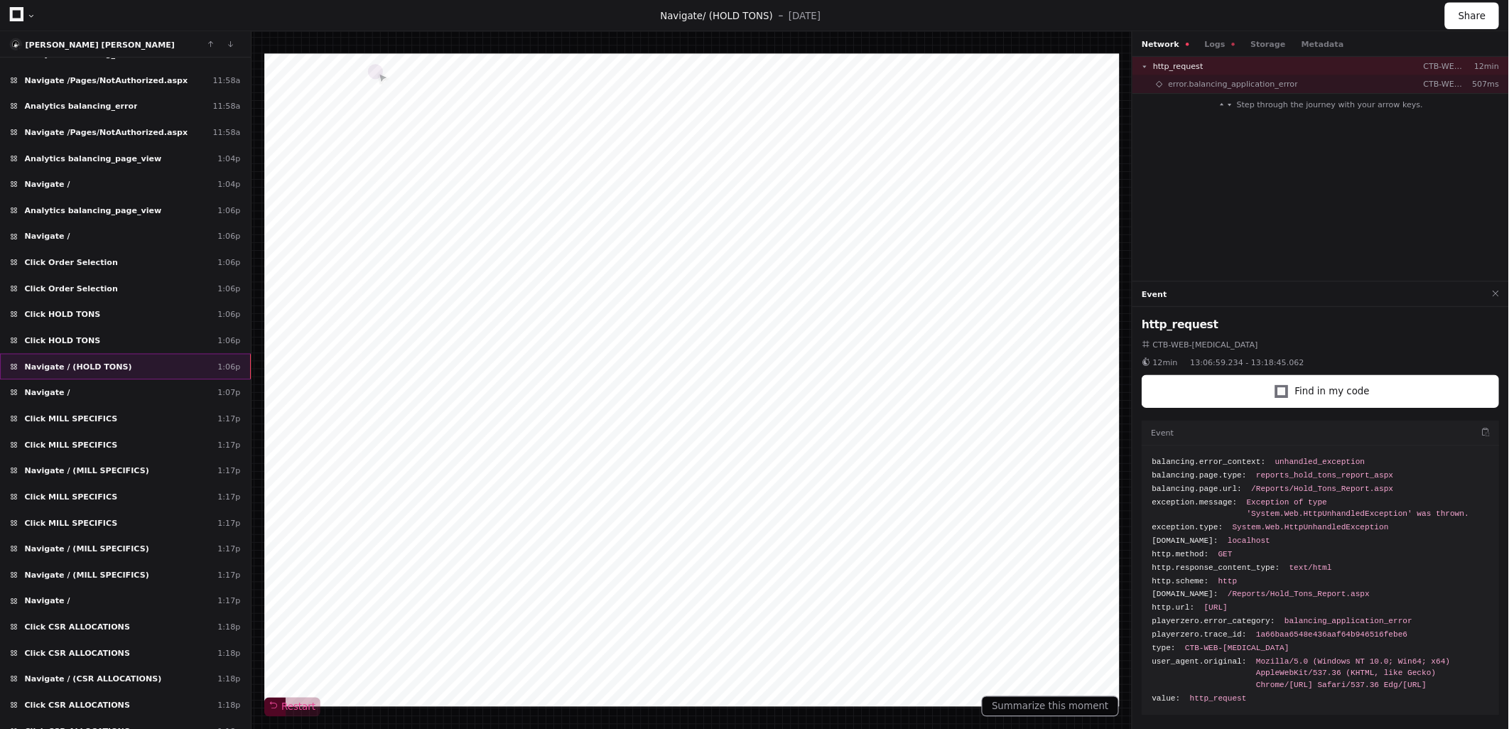
scroll to position [167, 0]
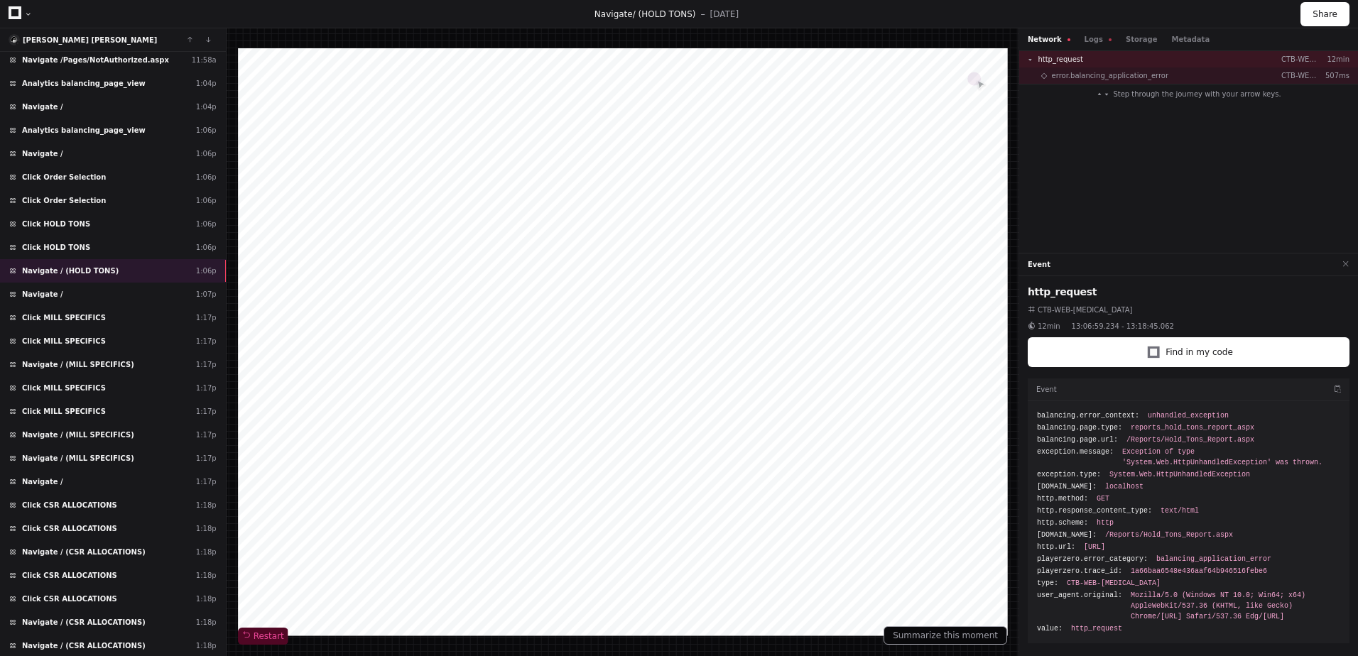
click at [1253, 452] on span "Exception of type 'System.Web.HttpUnhandledException' was thrown." at bounding box center [1232, 457] width 218 height 21
click at [1253, 455] on span "Exception of type 'System.Web.HttpUnhandledException' was thrown." at bounding box center [1232, 457] width 218 height 21
click at [1087, 40] on button "Logs" at bounding box center [1098, 39] width 27 height 11
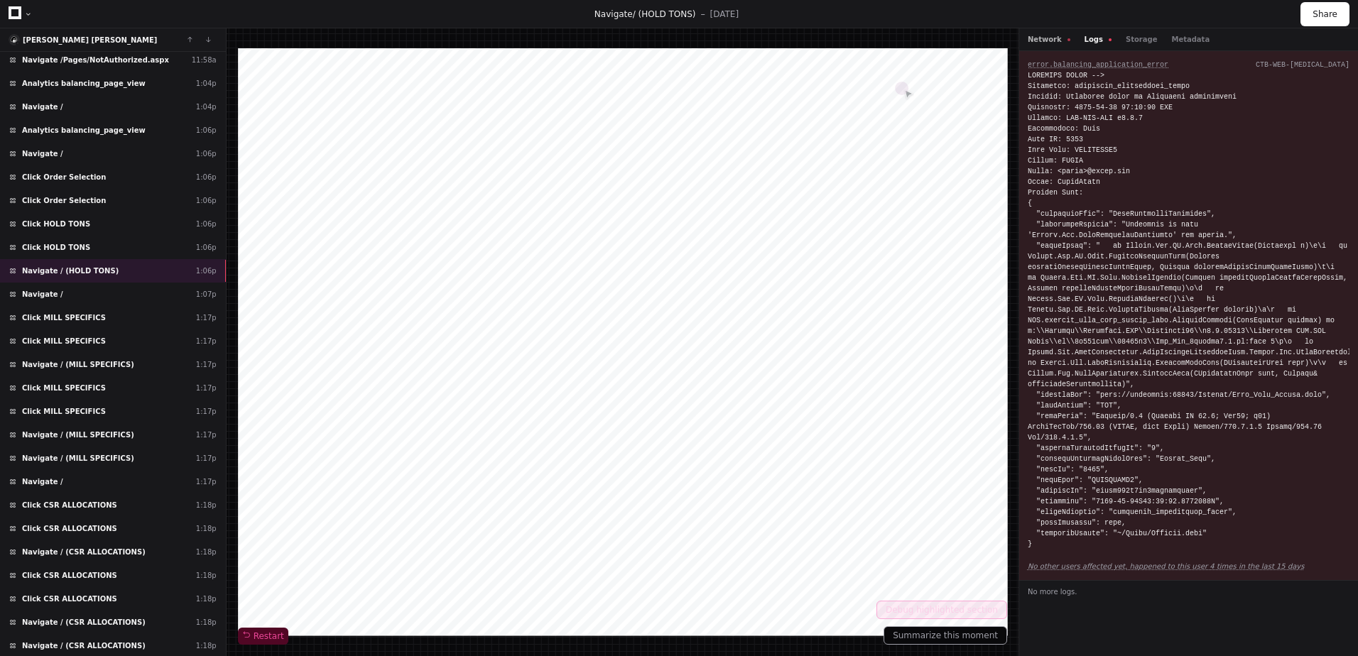
click at [1053, 41] on button "Network" at bounding box center [1049, 39] width 43 height 11
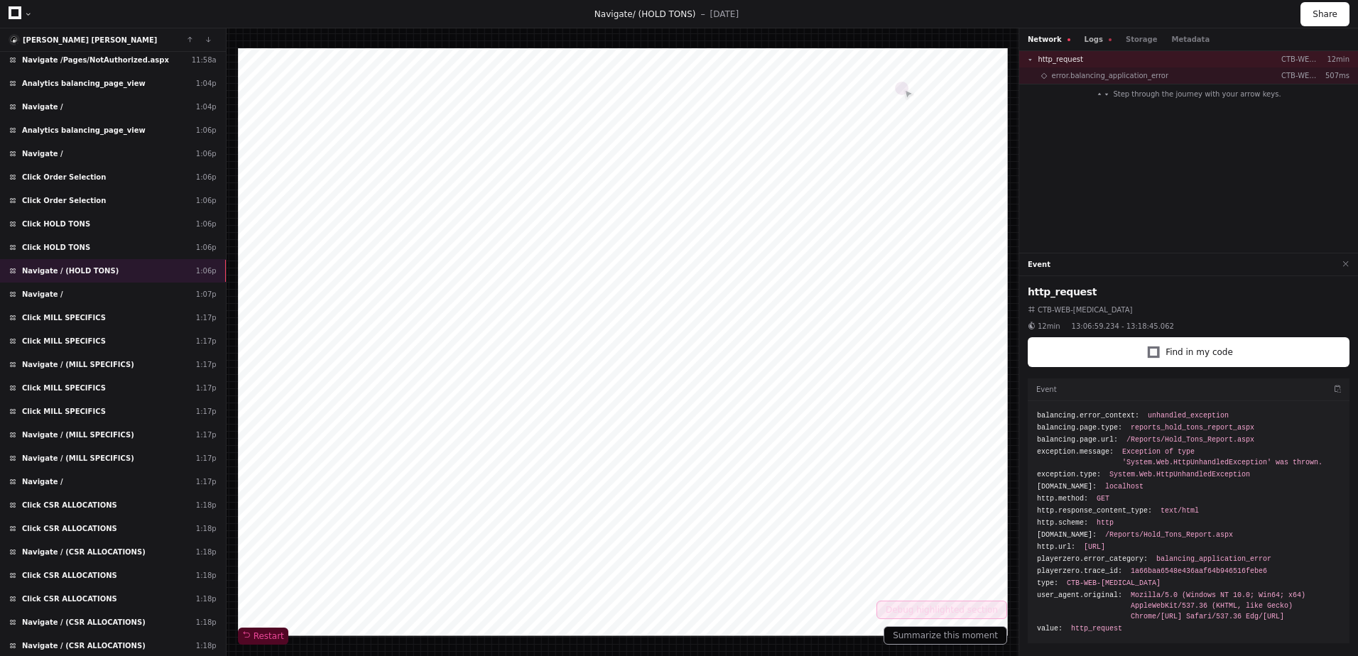
click at [1085, 41] on button "Logs" at bounding box center [1098, 39] width 27 height 11
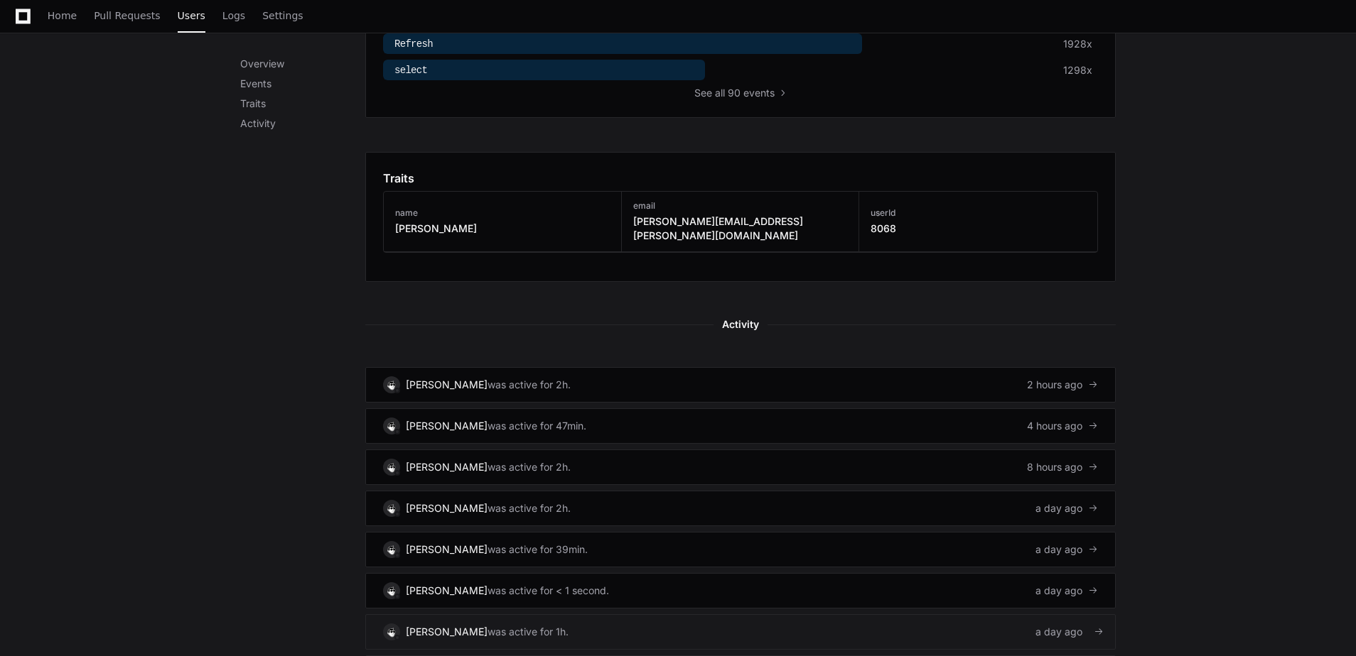
scroll to position [853, 0]
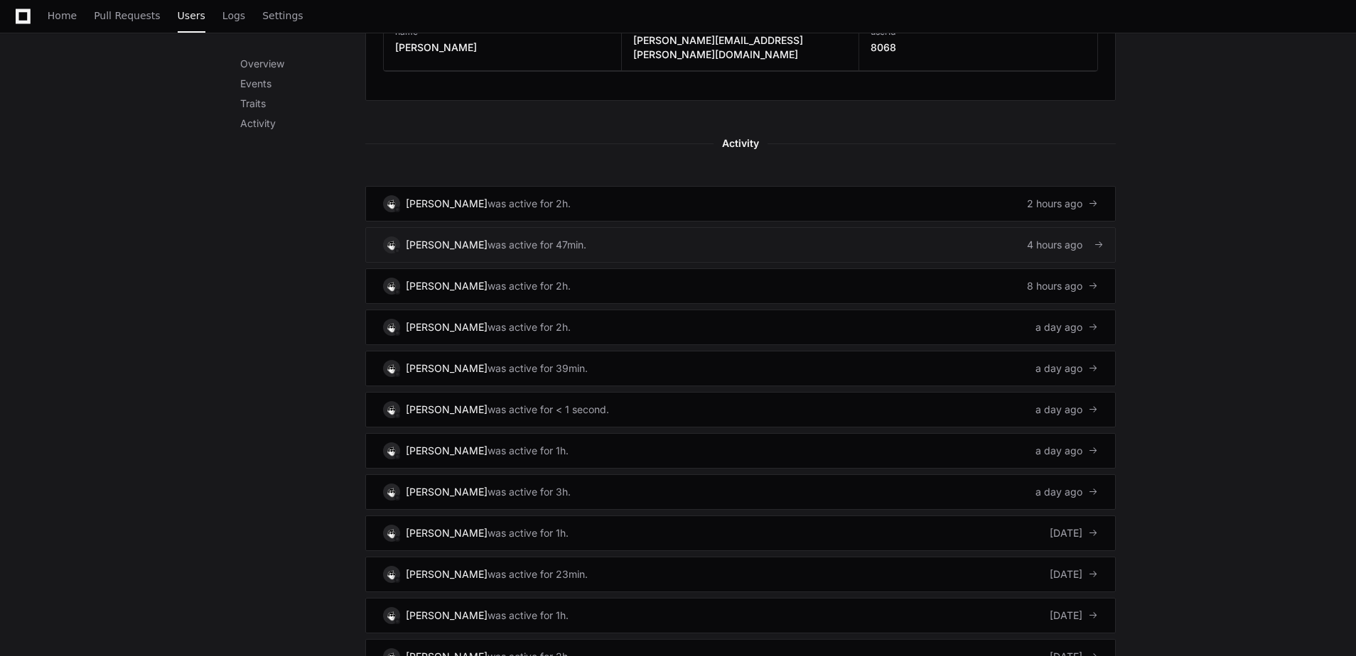
click at [707, 227] on link "Colleen Jordal was active for 47min. 4 hours ago" at bounding box center [740, 245] width 750 height 36
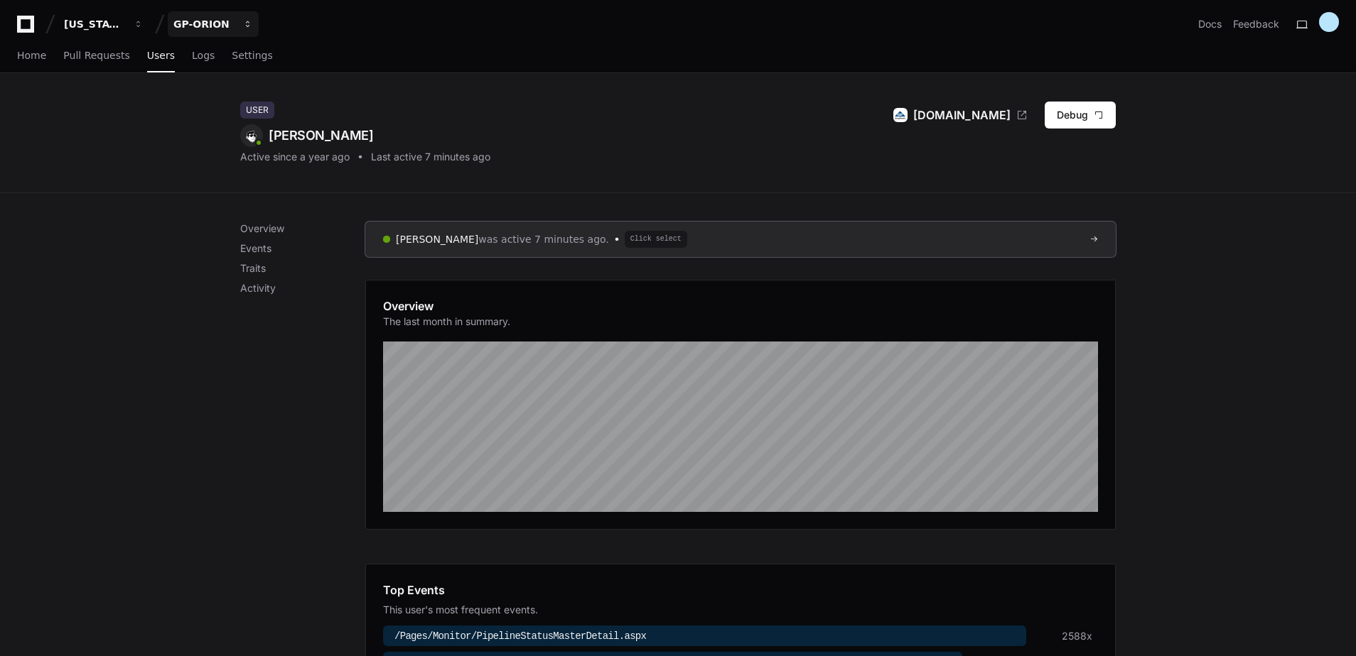
click at [216, 28] on div "GP-ORION" at bounding box center [203, 24] width 61 height 14
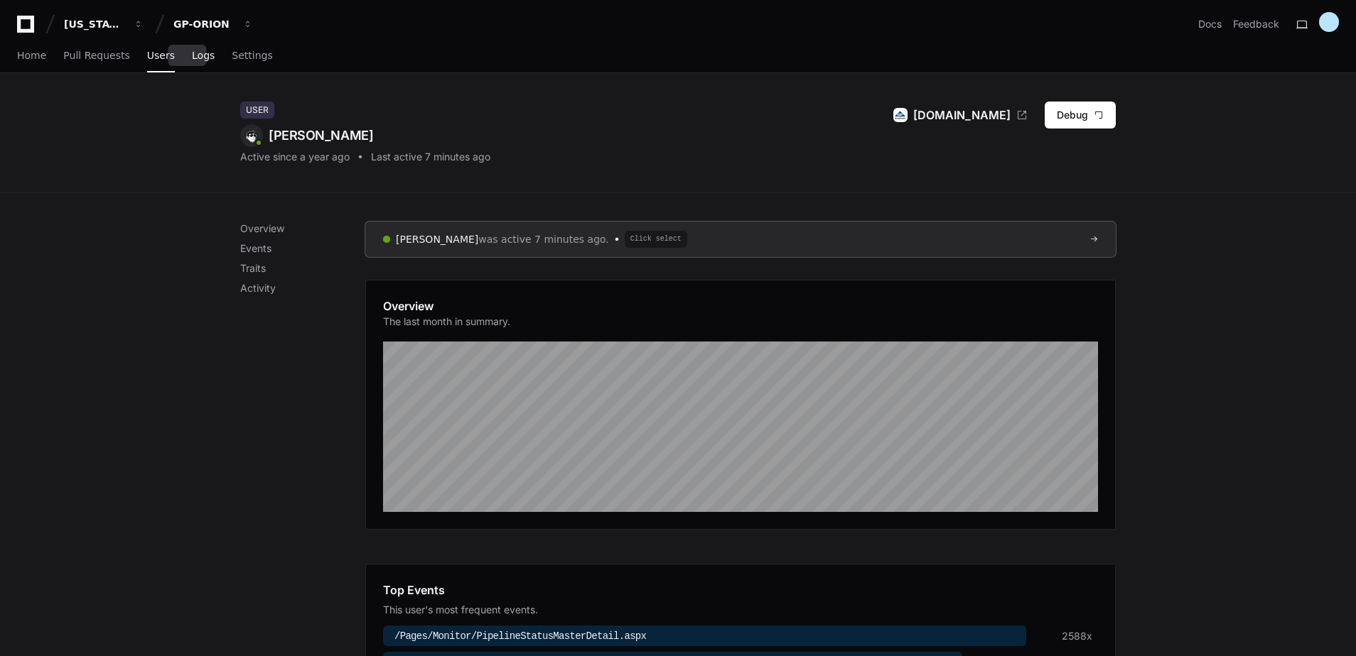
click at [192, 56] on span "Logs" at bounding box center [203, 55] width 23 height 9
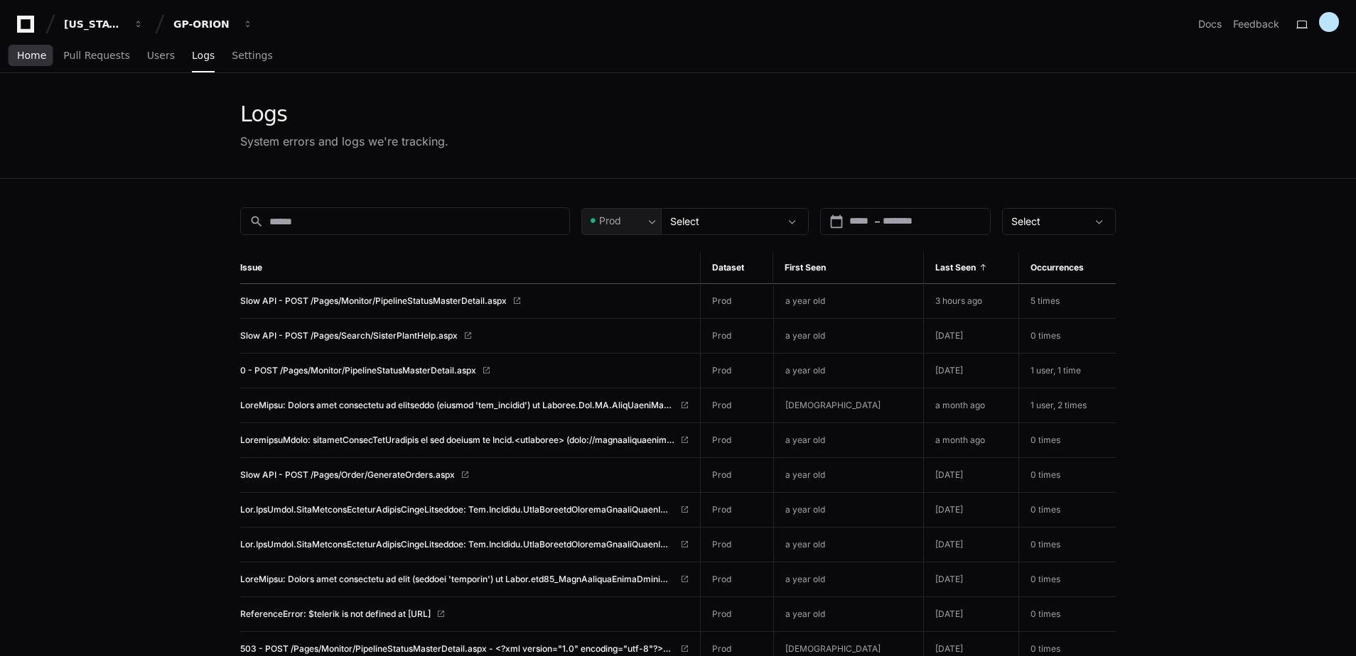
click at [26, 56] on span "Home" at bounding box center [31, 55] width 29 height 9
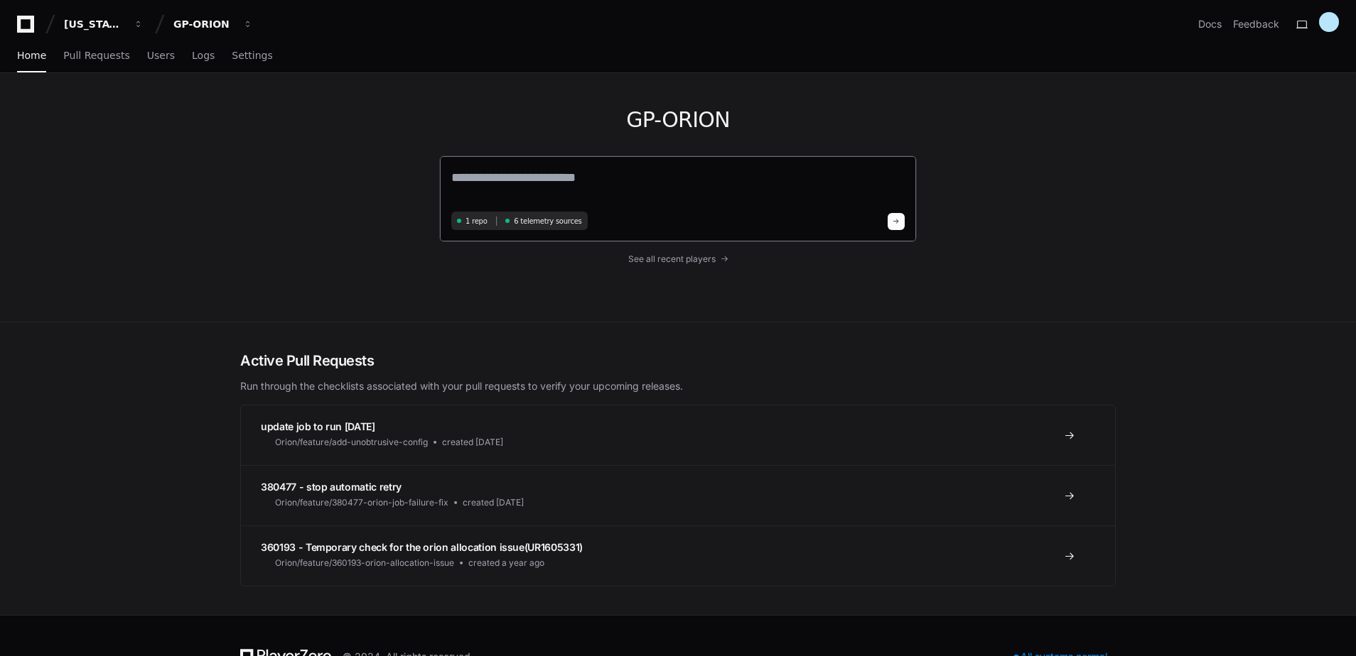
click at [549, 182] on textarea at bounding box center [677, 188] width 453 height 40
click at [229, 28] on div "GP-ORION" at bounding box center [203, 24] width 61 height 14
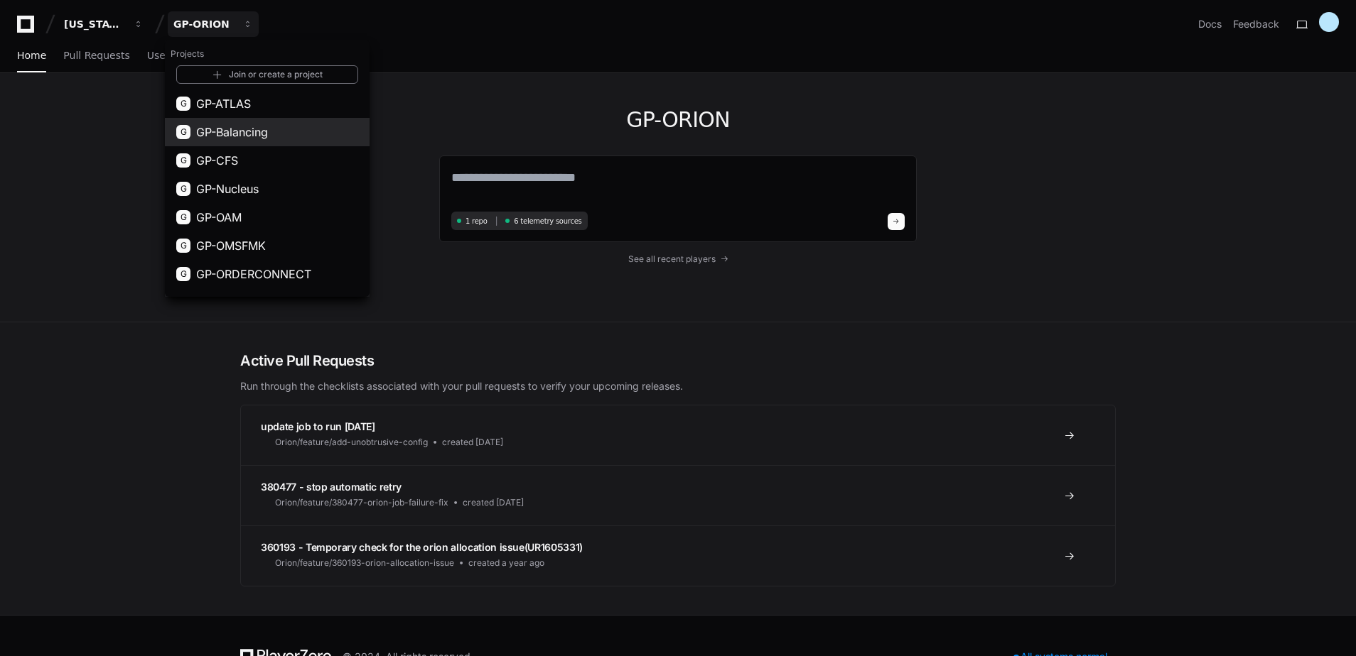
click at [243, 129] on span "GP-Balancing" at bounding box center [232, 132] width 72 height 17
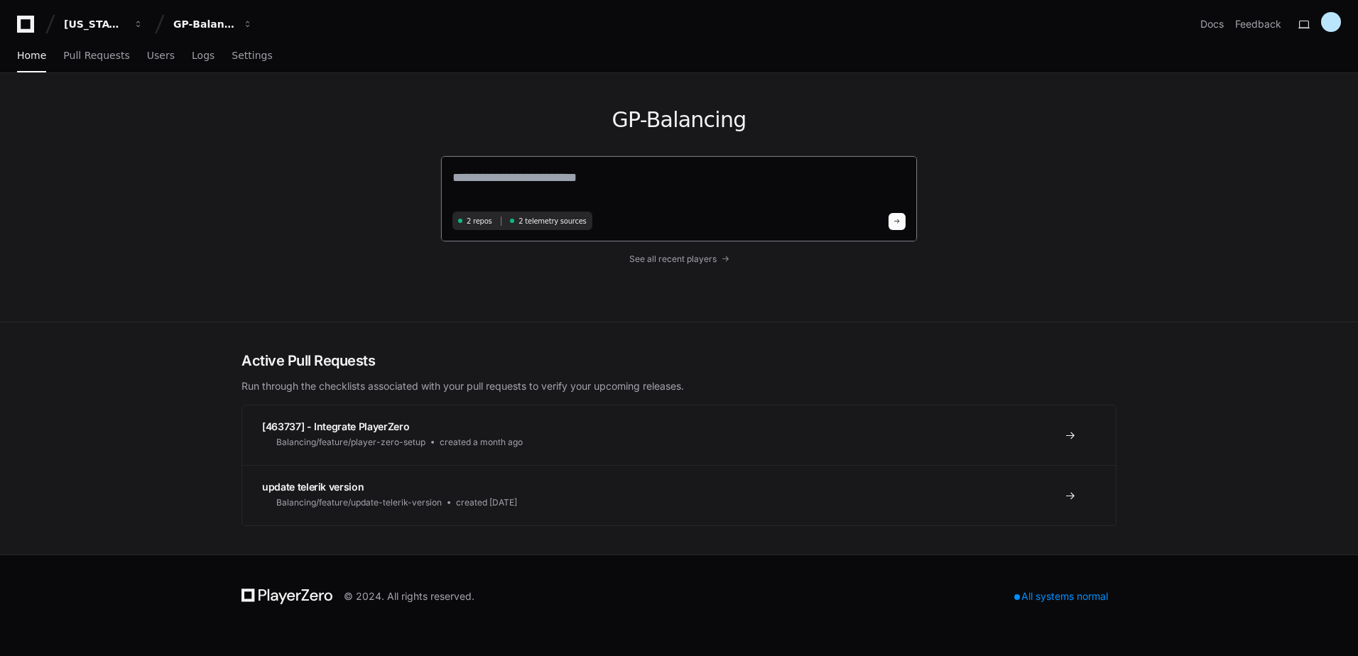
click at [576, 183] on textarea at bounding box center [679, 188] width 453 height 40
type textarea "**********"
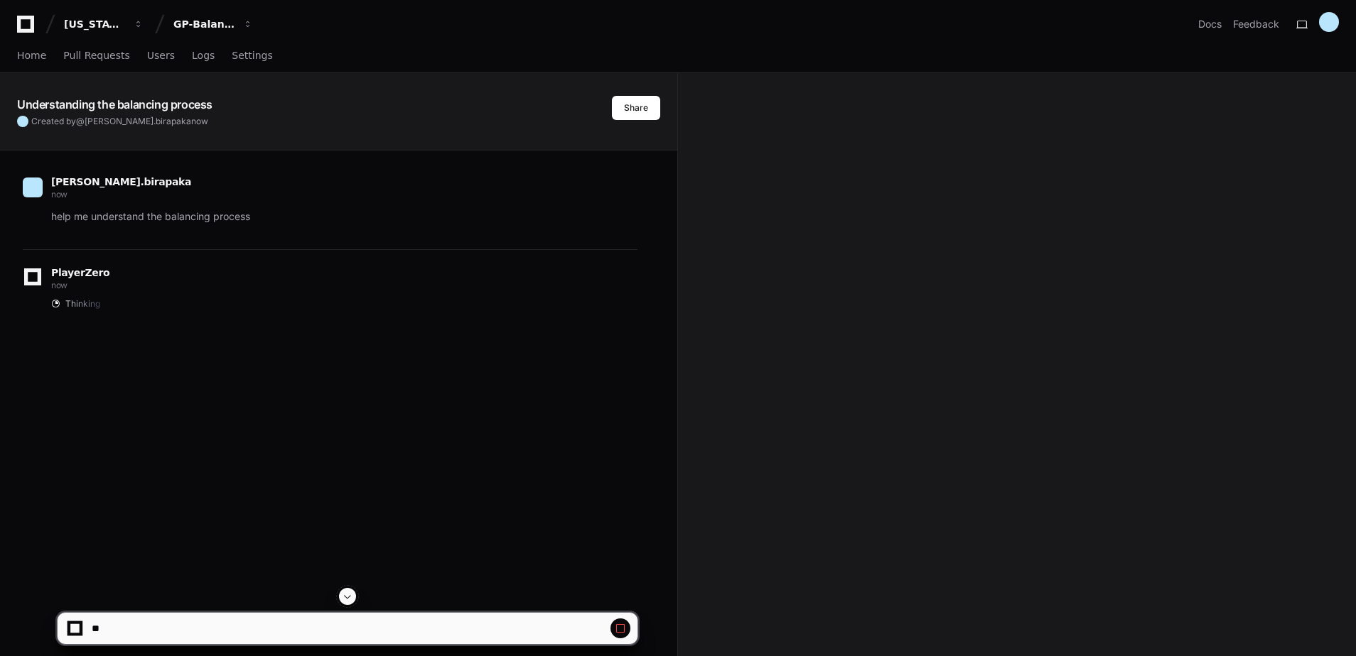
drag, startPoint x: 197, startPoint y: 26, endPoint x: 644, endPoint y: 40, distance: 447.8
click at [643, 42] on div "Home Pull Requests Users Logs Settings" at bounding box center [677, 56] width 1321 height 33
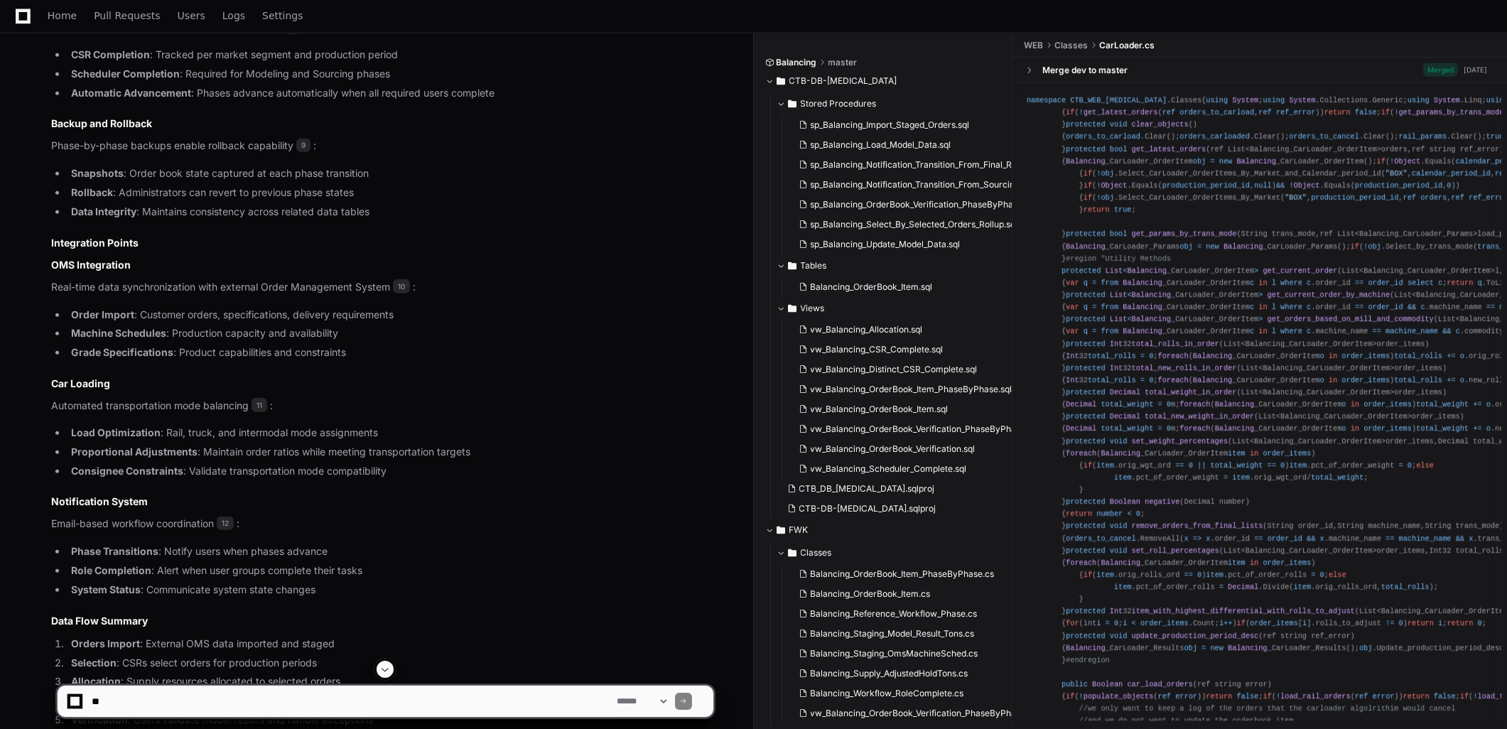
scroll to position [2825, 0]
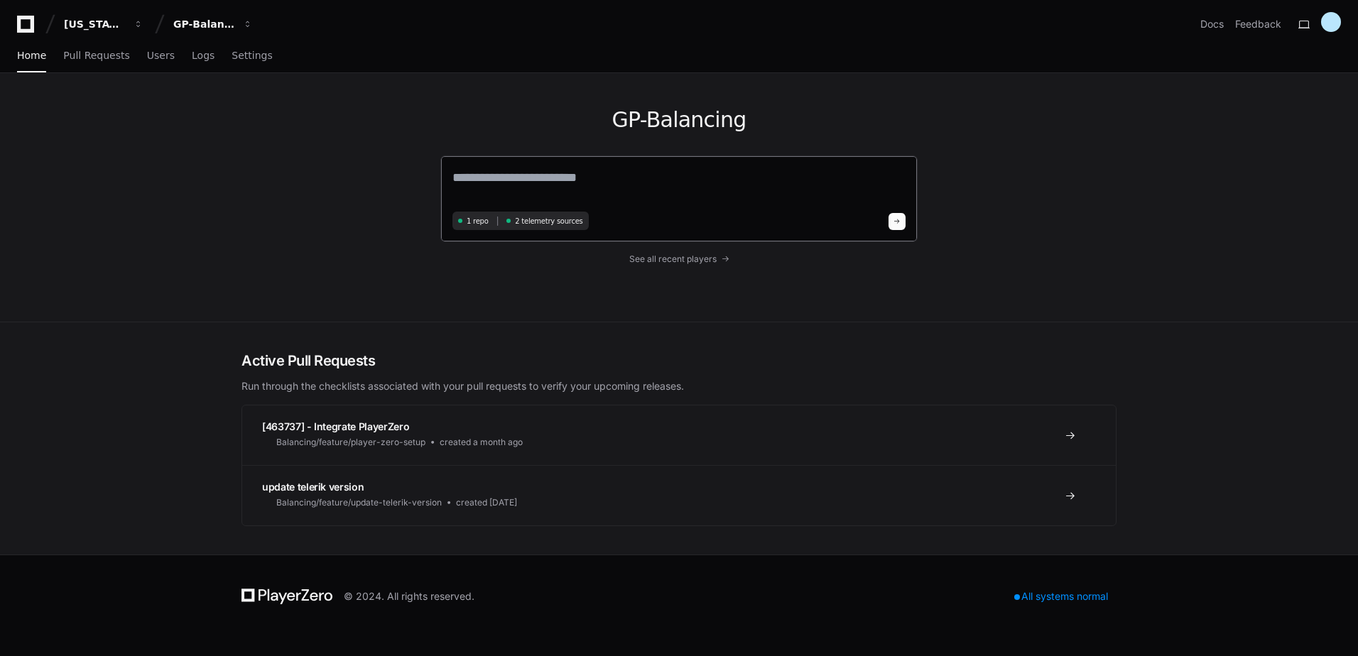
click at [554, 180] on textarea at bounding box center [679, 188] width 453 height 40
type textarea "**********"
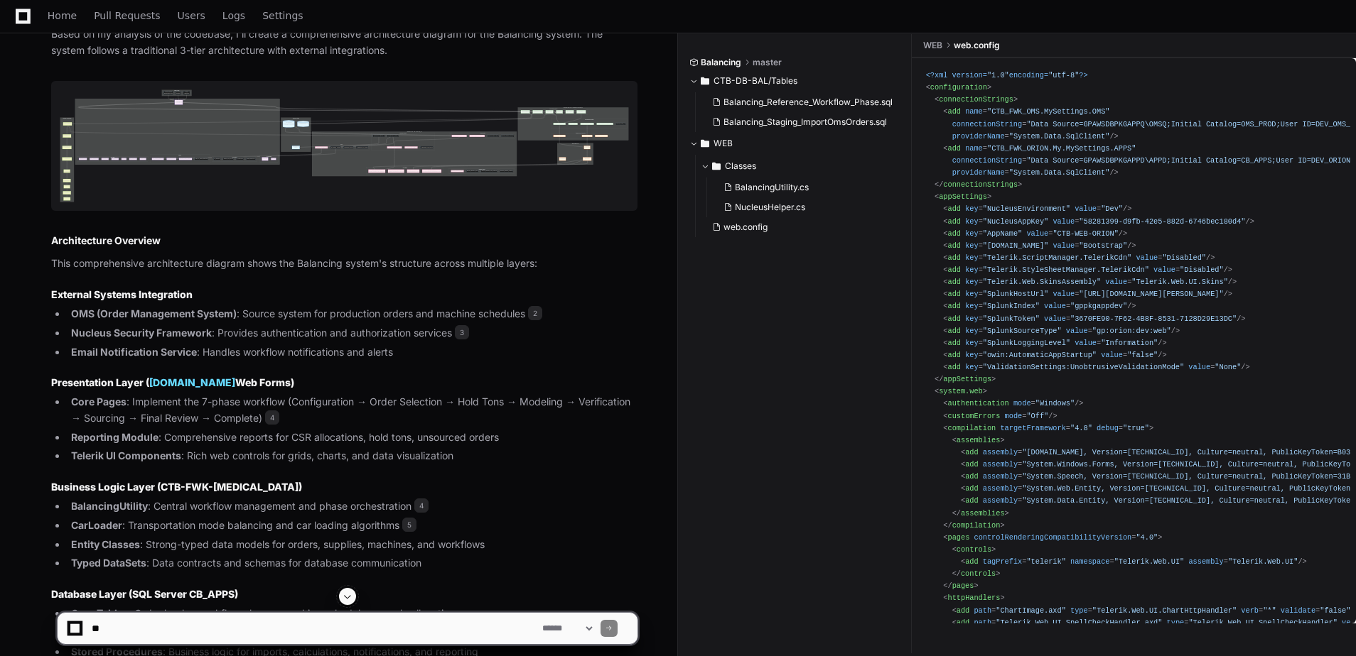
scroll to position [853, 0]
click at [251, 134] on img at bounding box center [344, 144] width 586 height 130
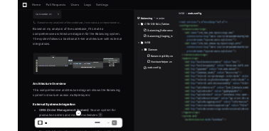
scroll to position [815, 0]
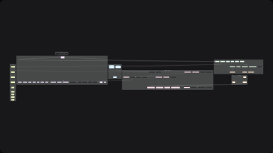
click at [171, 77] on img at bounding box center [136, 76] width 273 height 153
click at [57, 58] on img at bounding box center [136, 76] width 273 height 153
drag, startPoint x: 58, startPoint y: 71, endPoint x: 68, endPoint y: 53, distance: 20.7
click at [70, 53] on img at bounding box center [136, 76] width 273 height 153
click at [52, 62] on img at bounding box center [136, 76] width 273 height 153
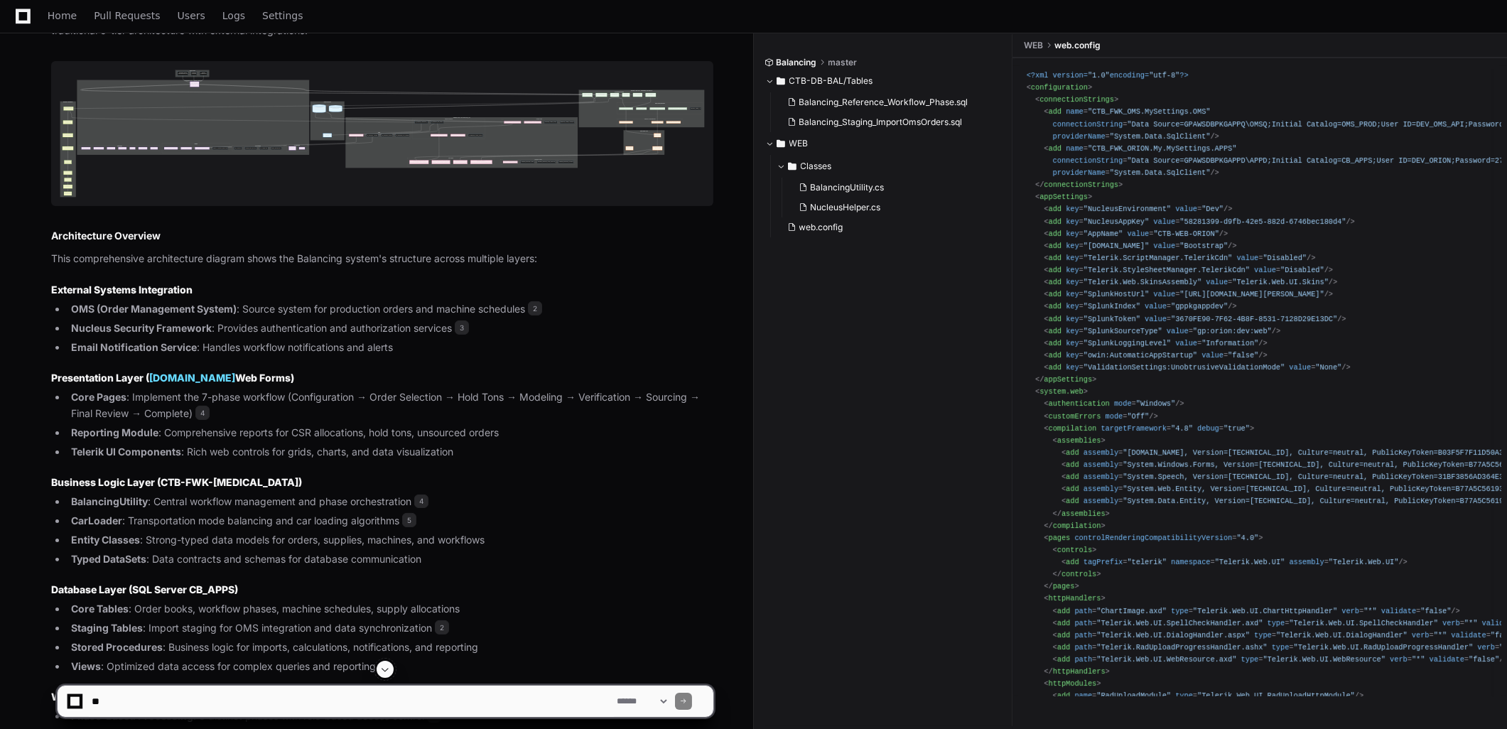
scroll to position [1088, 0]
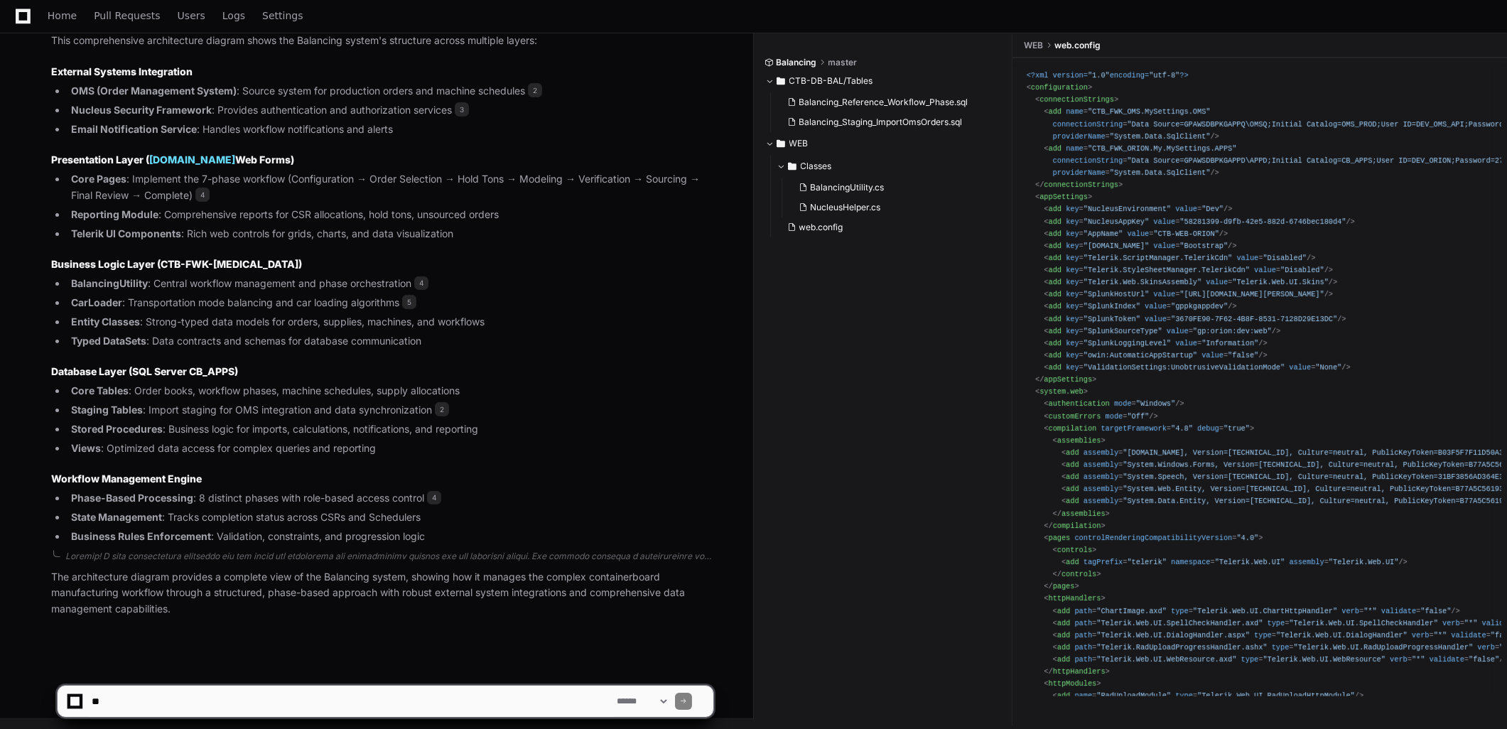
click at [266, 656] on textarea at bounding box center [351, 701] width 525 height 31
type textarea "**********"
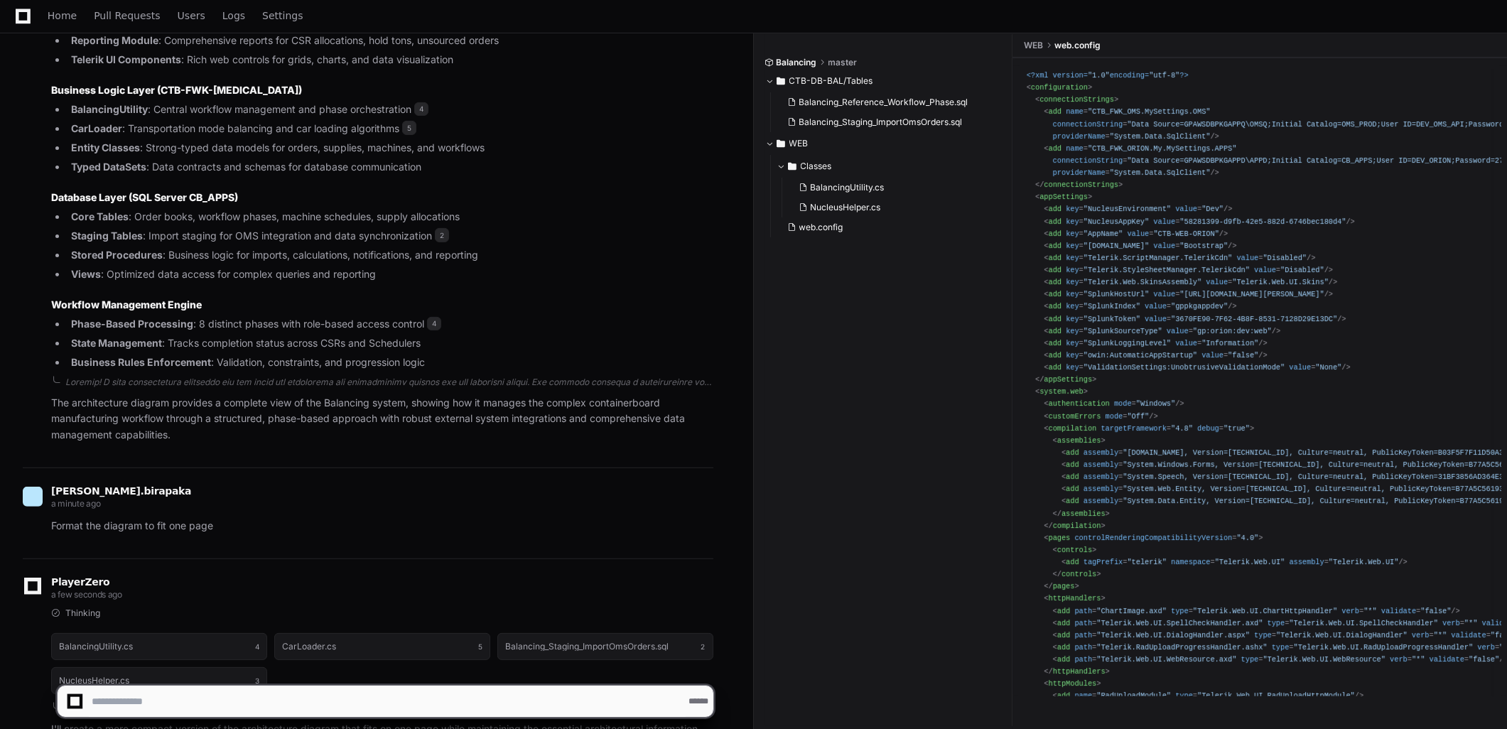
scroll to position [0, 0]
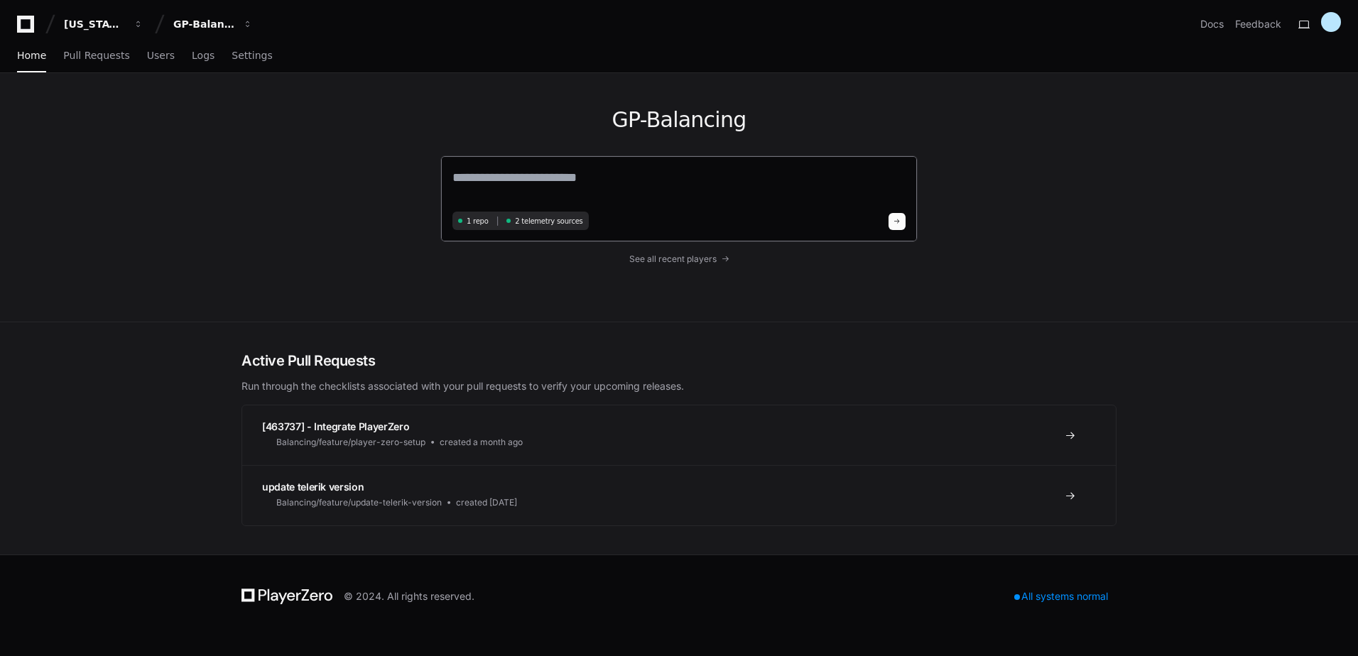
click at [779, 200] on textarea at bounding box center [679, 188] width 453 height 40
click at [514, 185] on textarea at bounding box center [679, 188] width 453 height 40
